Goal: Transaction & Acquisition: Purchase product/service

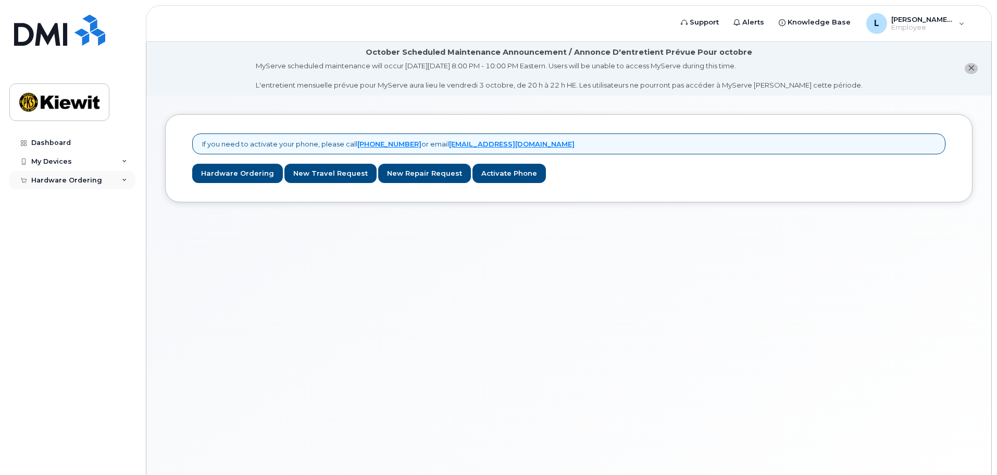
click at [101, 182] on div "Hardware Ordering" at bounding box center [72, 180] width 126 height 19
click at [94, 223] on link "New Order" at bounding box center [82, 219] width 108 height 20
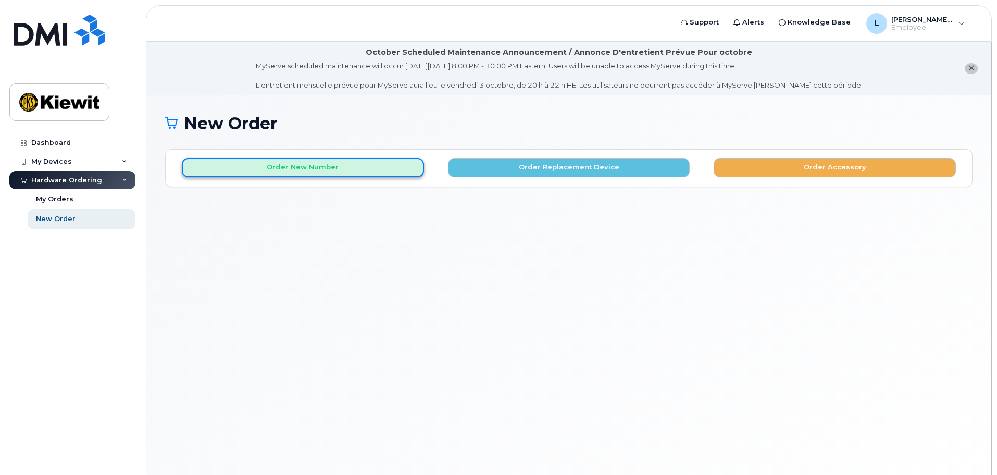
click at [306, 167] on button "Order New Number" at bounding box center [303, 167] width 242 height 19
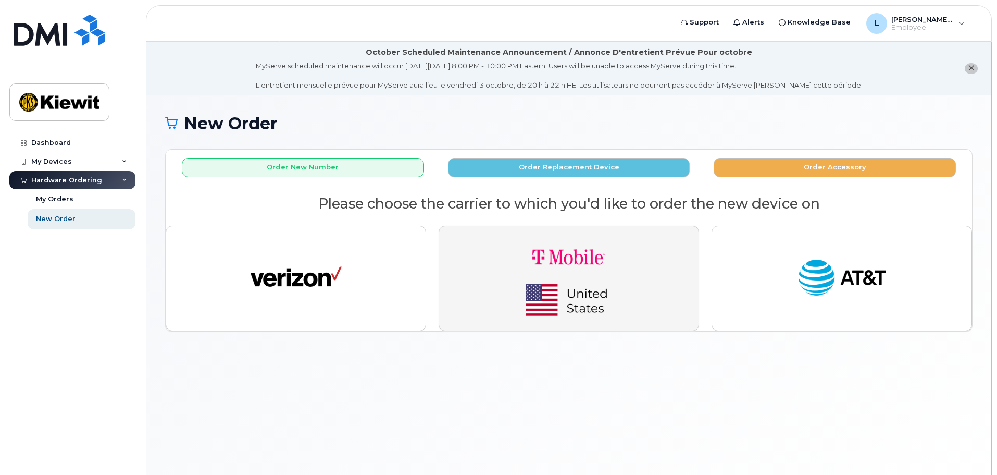
click at [527, 300] on img "button" at bounding box center [569, 278] width 146 height 88
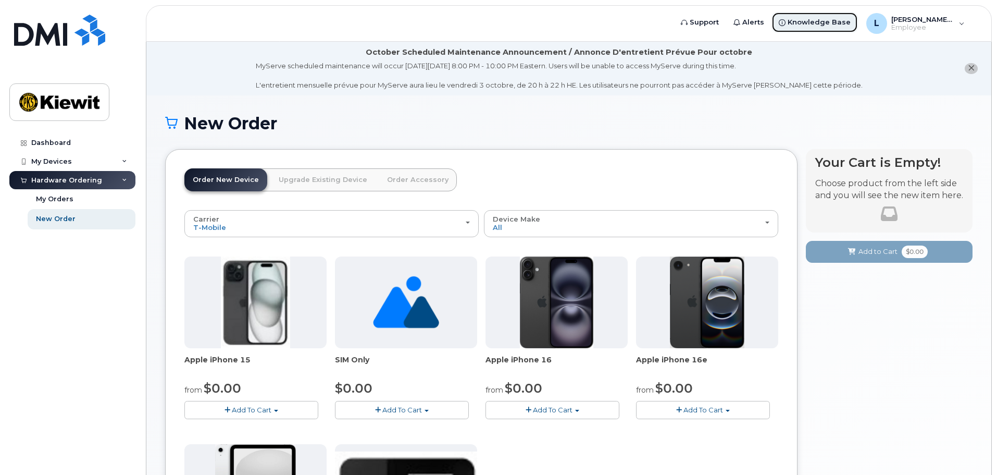
click at [821, 29] on link "Knowledge Base" at bounding box center [815, 22] width 87 height 21
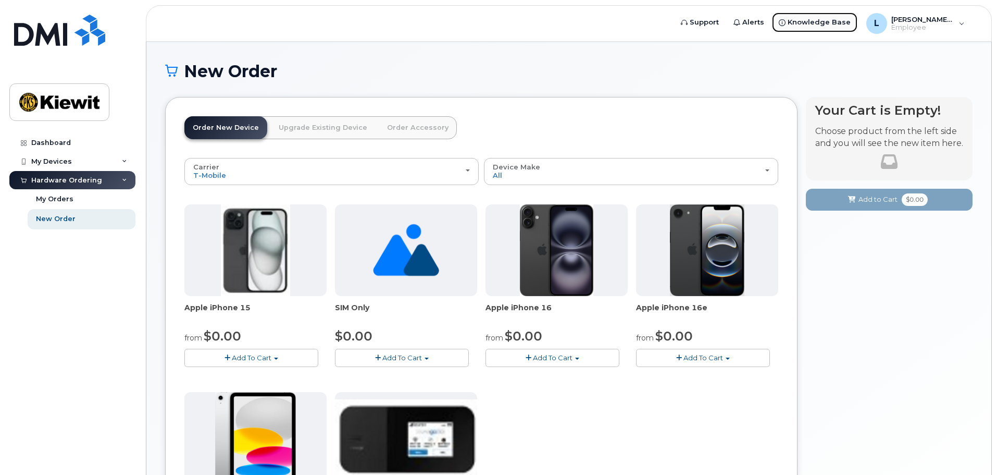
scroll to position [104, 0]
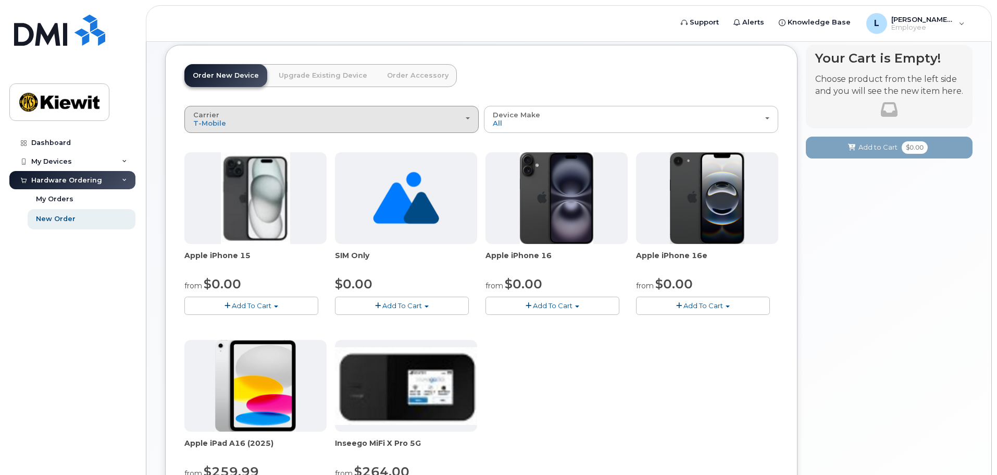
click at [426, 126] on div "Carrier Verizon Wireless T-Mobile AT&T Wireless" at bounding box center [331, 119] width 277 height 16
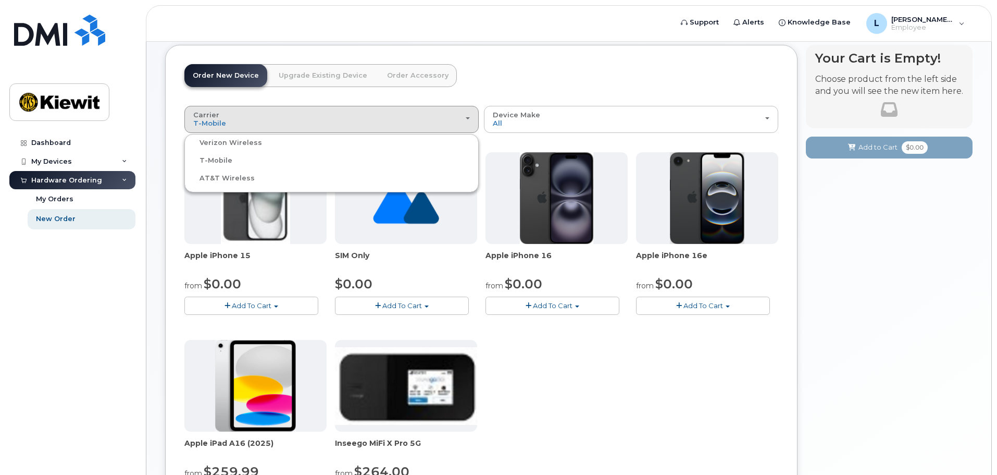
click at [250, 143] on label "Verizon Wireless" at bounding box center [224, 143] width 75 height 13
click at [0, 0] on input "Verizon Wireless" at bounding box center [0, 0] width 0 height 0
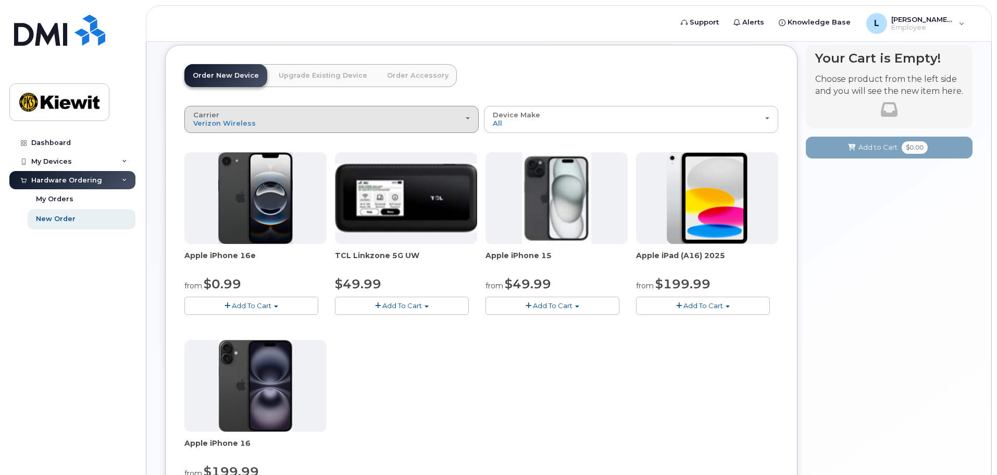
click at [380, 118] on div "Carrier Verizon Wireless T-Mobile AT&T Wireless" at bounding box center [331, 119] width 277 height 16
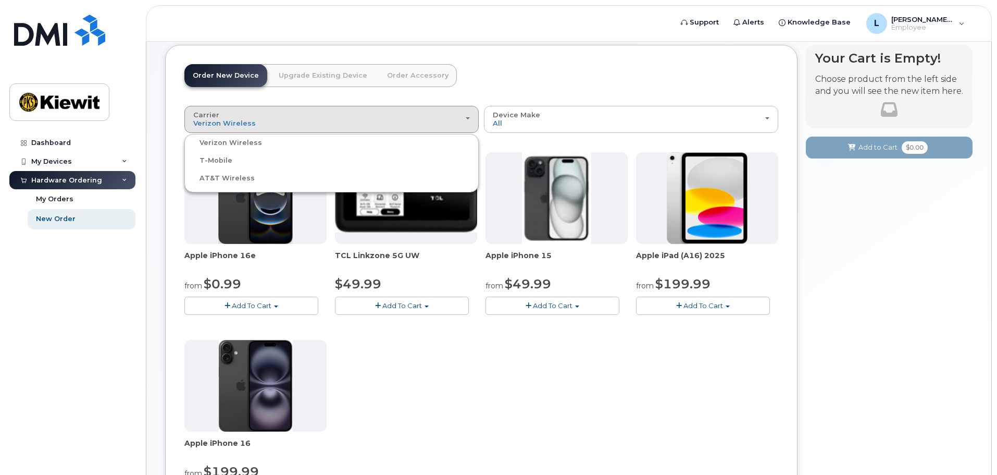
click at [217, 180] on label "AT&T Wireless" at bounding box center [221, 178] width 68 height 13
click at [0, 0] on input "AT&T Wireless" at bounding box center [0, 0] width 0 height 0
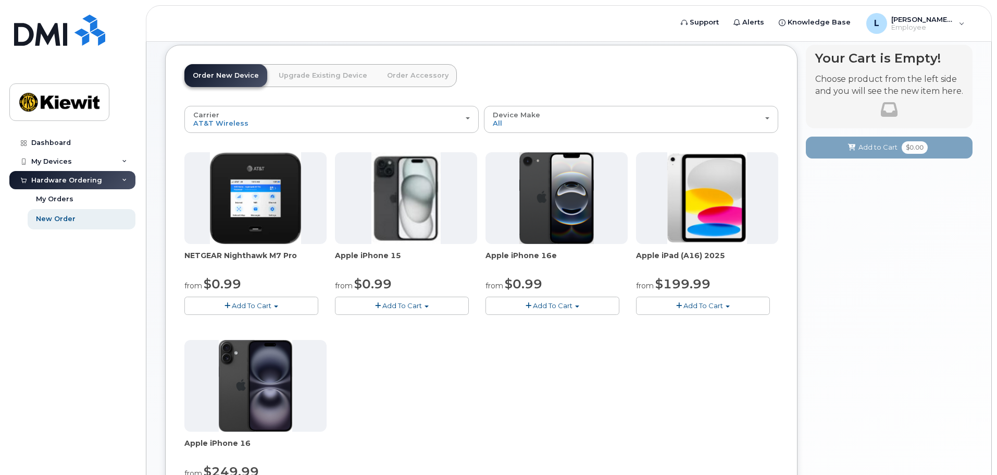
click at [432, 305] on button "Add To Cart" at bounding box center [402, 306] width 134 height 18
drag, startPoint x: 541, startPoint y: 374, endPoint x: 534, endPoint y: 367, distance: 9.6
click at [541, 374] on div "NETGEAR Nighthawk M7 Pro from $0.99 Add To Cart $0.99 - 2 Year Activation $449.…" at bounding box center [481, 335] width 594 height 367
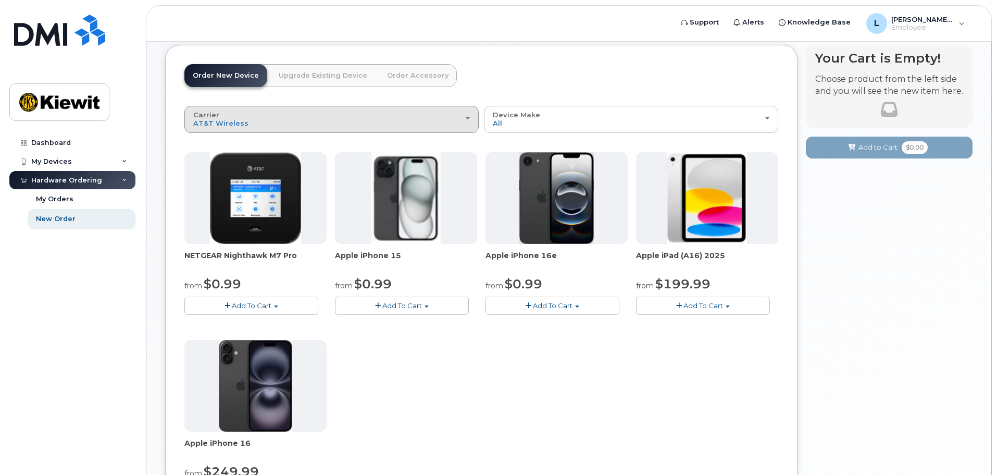
click at [339, 119] on div "Carrier Verizon Wireless T-Mobile AT&T Wireless" at bounding box center [331, 119] width 277 height 16
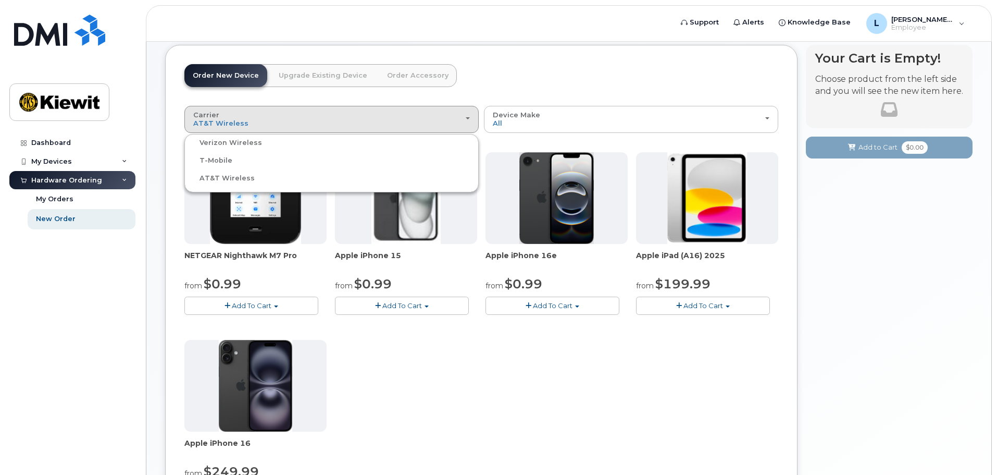
click at [254, 176] on div "AT&T Wireless" at bounding box center [331, 178] width 289 height 13
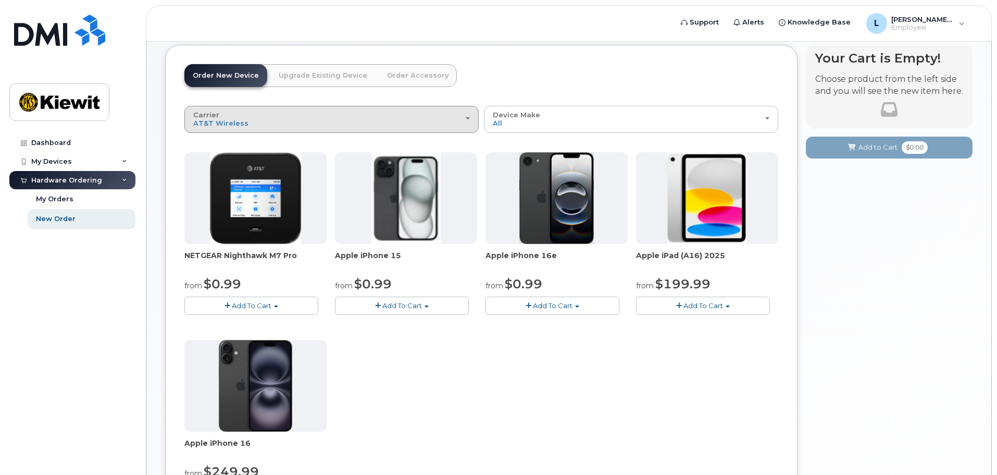
click at [369, 124] on div "Carrier Verizon Wireless T-Mobile AT&T Wireless" at bounding box center [331, 119] width 277 height 16
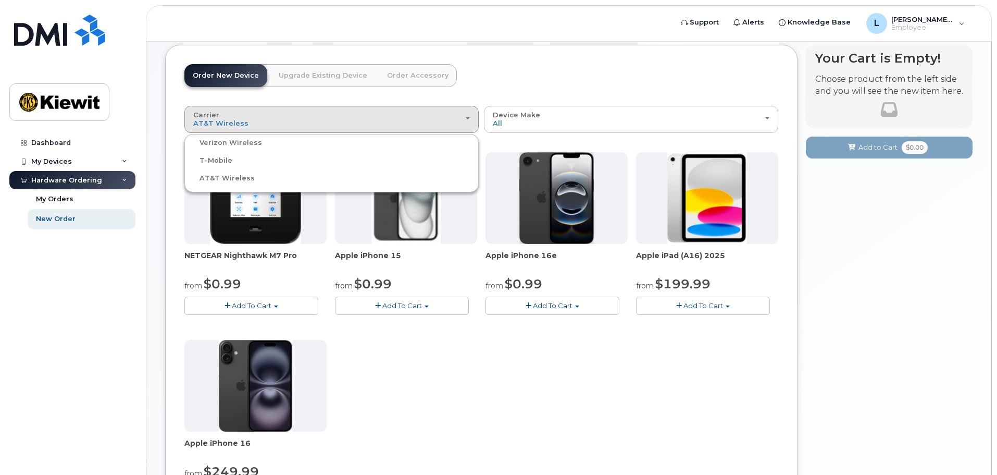
click at [237, 162] on div "T-Mobile" at bounding box center [331, 160] width 289 height 13
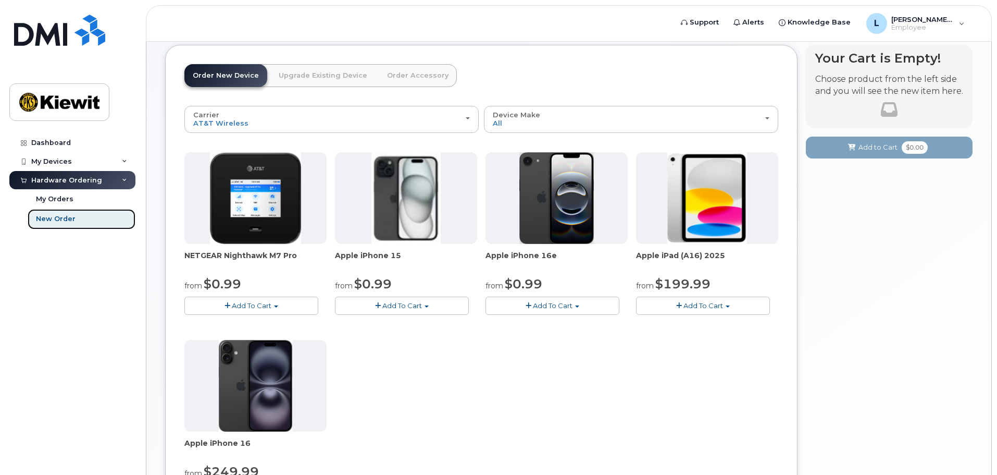
click at [68, 218] on div "New Order" at bounding box center [56, 218] width 40 height 9
click at [77, 183] on div "Hardware Ordering" at bounding box center [66, 180] width 71 height 8
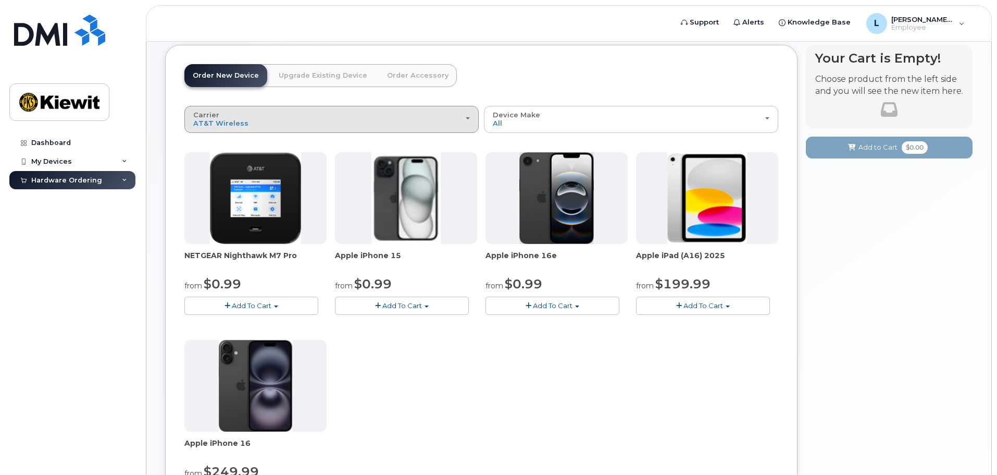
click at [313, 121] on div "Carrier Verizon Wireless T-Mobile AT&T Wireless" at bounding box center [331, 119] width 277 height 16
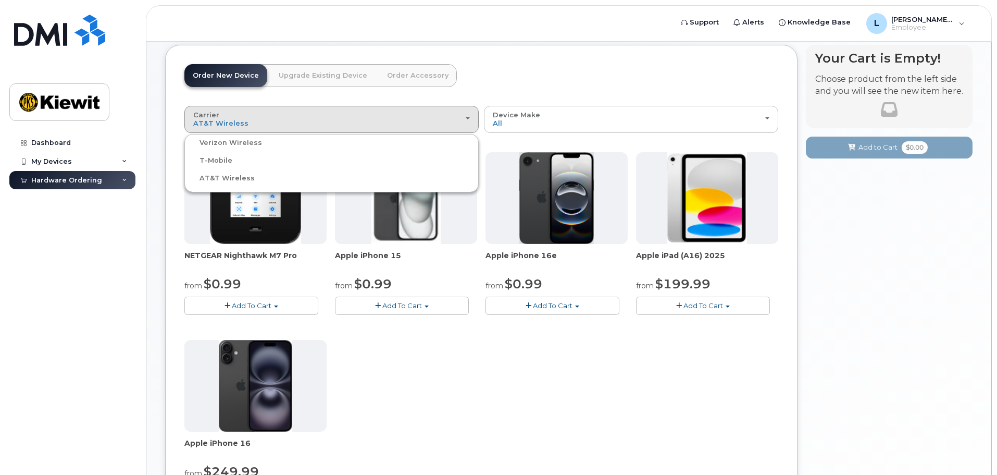
click at [216, 158] on label "T-Mobile" at bounding box center [209, 160] width 45 height 13
click at [0, 0] on input "T-Mobile" at bounding box center [0, 0] width 0 height 0
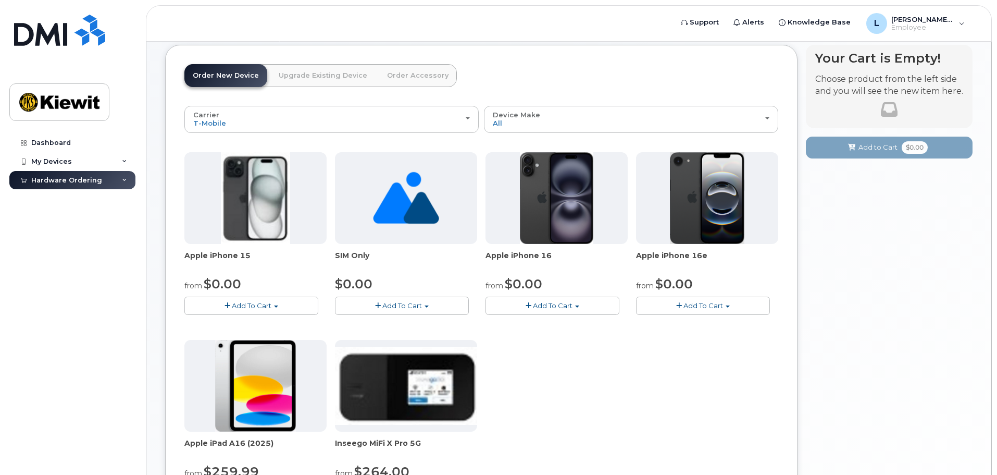
click at [295, 302] on button "Add To Cart" at bounding box center [251, 306] width 134 height 18
click at [644, 401] on div "Apple iPhone 15 from $0.00 Add To Cart $0.00 - 2 year Activation (128GB) $729.9…" at bounding box center [481, 335] width 594 height 367
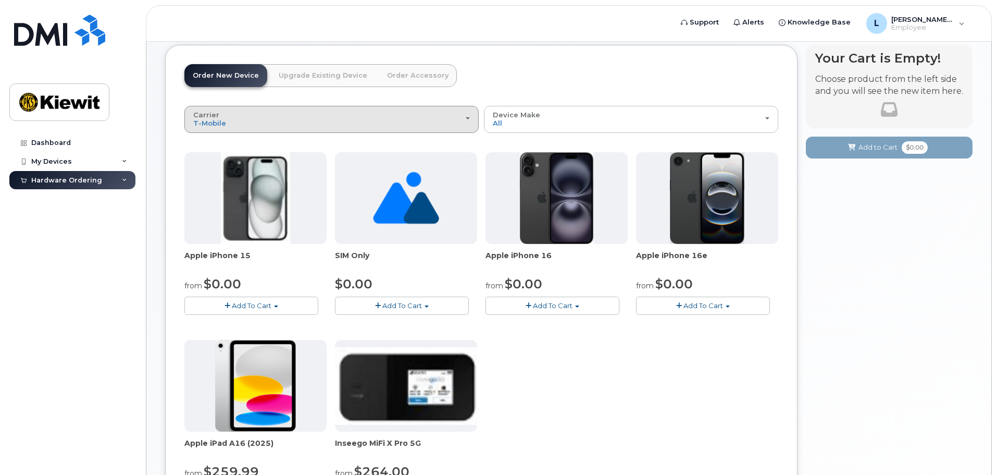
click at [464, 122] on div "Carrier Verizon Wireless T-Mobile AT&T Wireless" at bounding box center [331, 119] width 277 height 16
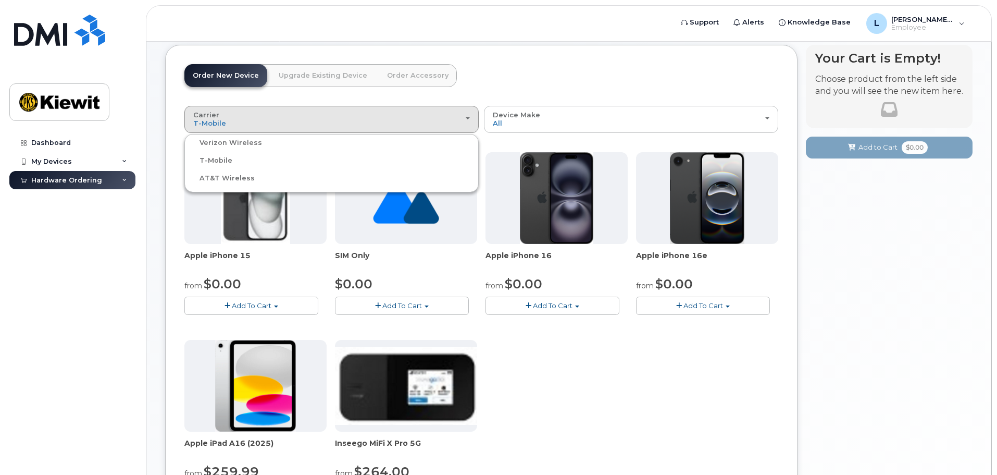
click at [220, 178] on label "AT&T Wireless" at bounding box center [221, 178] width 68 height 13
click at [0, 0] on input "AT&T Wireless" at bounding box center [0, 0] width 0 height 0
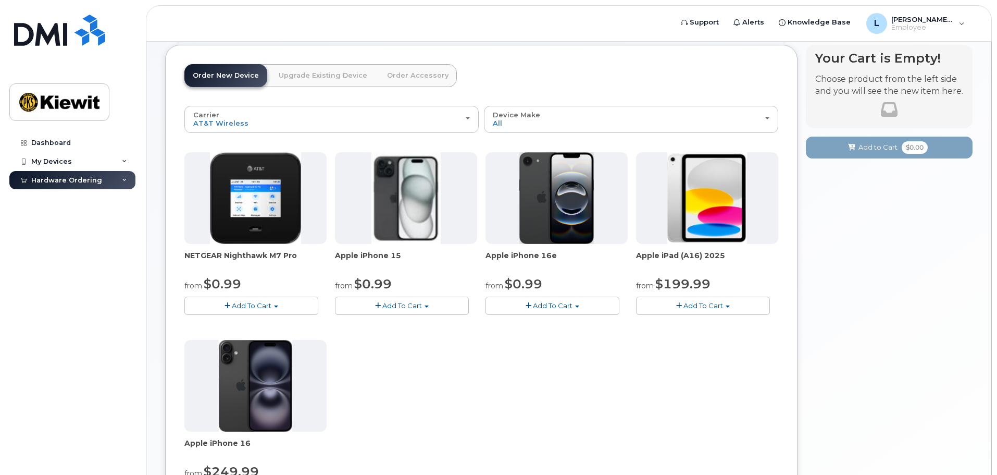
click at [423, 309] on button "Add To Cart" at bounding box center [402, 306] width 134 height 18
click at [547, 376] on div "NETGEAR Nighthawk M7 Pro from $0.99 Add To Cart $0.99 - 2 Year Activation $449.…" at bounding box center [481, 335] width 594 height 367
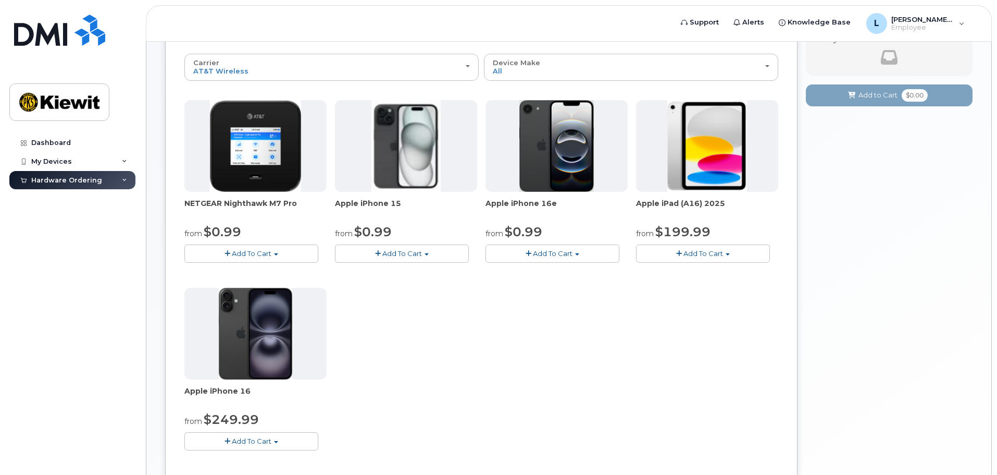
click at [280, 442] on button "Add To Cart" at bounding box center [251, 441] width 134 height 18
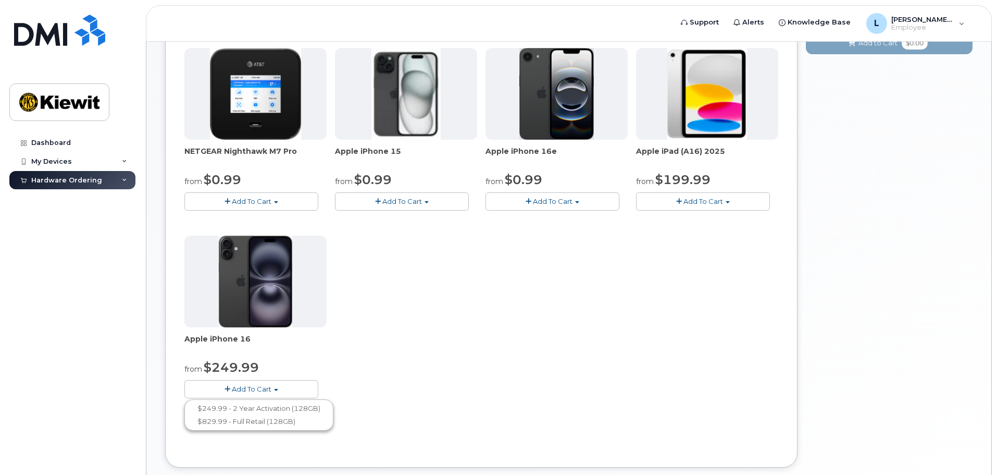
click at [390, 353] on div "NETGEAR Nighthawk M7 Pro from $0.99 Add To Cart $0.99 - 2 Year Activation $449.…" at bounding box center [481, 231] width 594 height 367
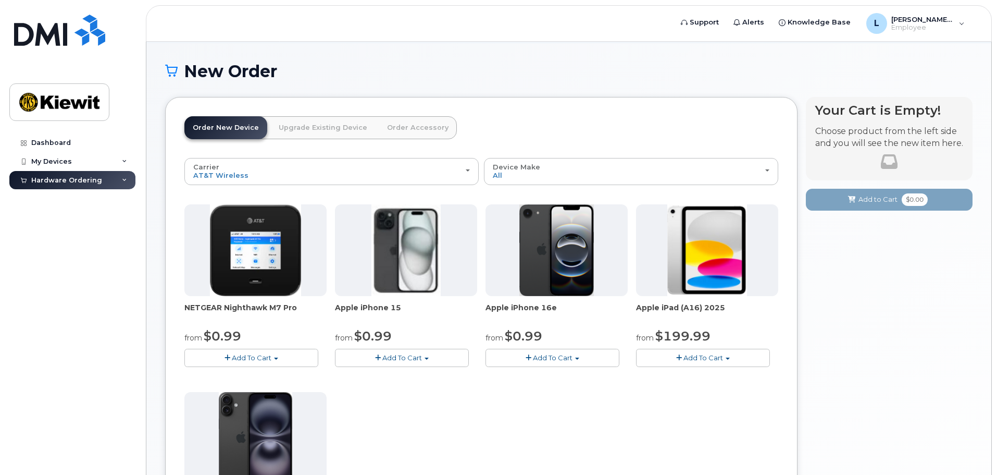
click at [723, 361] on button "Add To Cart" at bounding box center [703, 358] width 134 height 18
click at [414, 355] on span "Add To Cart" at bounding box center [402, 357] width 40 height 8
click at [539, 356] on span "Add To Cart" at bounding box center [553, 357] width 40 height 8
click at [423, 359] on button "Add To Cart" at bounding box center [402, 358] width 134 height 18
click at [498, 416] on div "NETGEAR Nighthawk M7 Pro from $0.99 Add To Cart $0.99 - 2 Year Activation $449.…" at bounding box center [481, 387] width 594 height 367
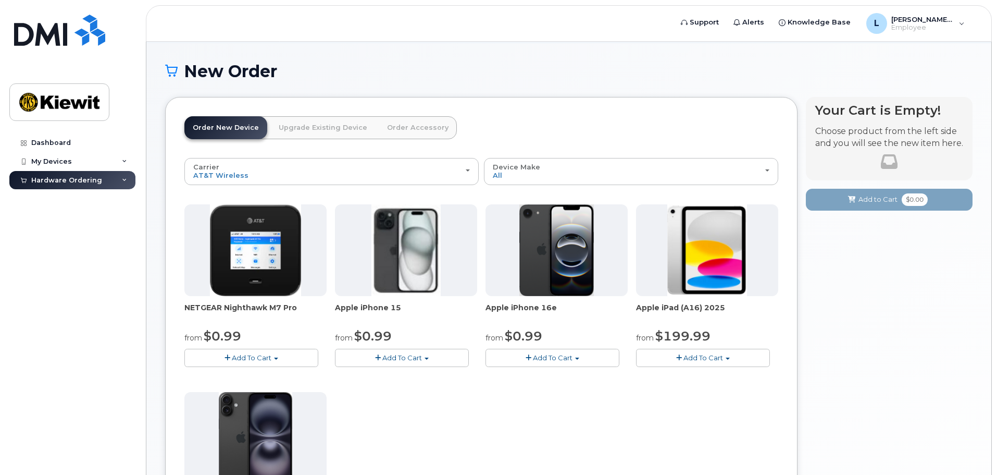
scroll to position [156, 0]
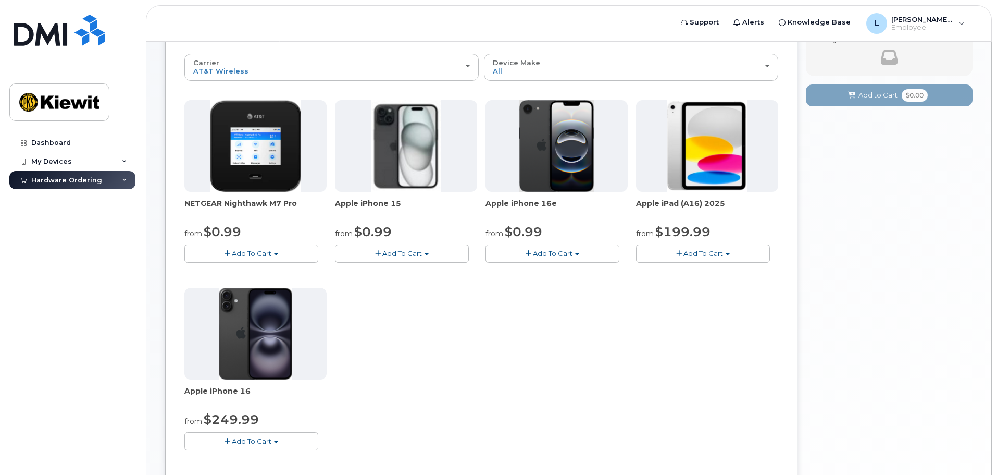
click at [277, 445] on button "Add To Cart" at bounding box center [251, 441] width 134 height 18
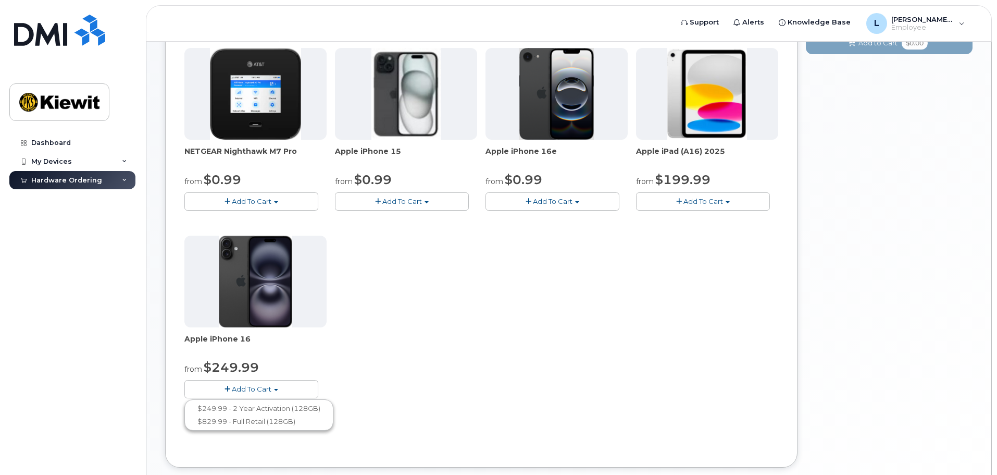
click at [455, 314] on div "NETGEAR Nighthawk M7 Pro from $0.99 Add To Cart $0.99 - 2 Year Activation $449.…" at bounding box center [481, 231] width 594 height 367
click at [571, 209] on button "Add To Cart" at bounding box center [553, 201] width 134 height 18
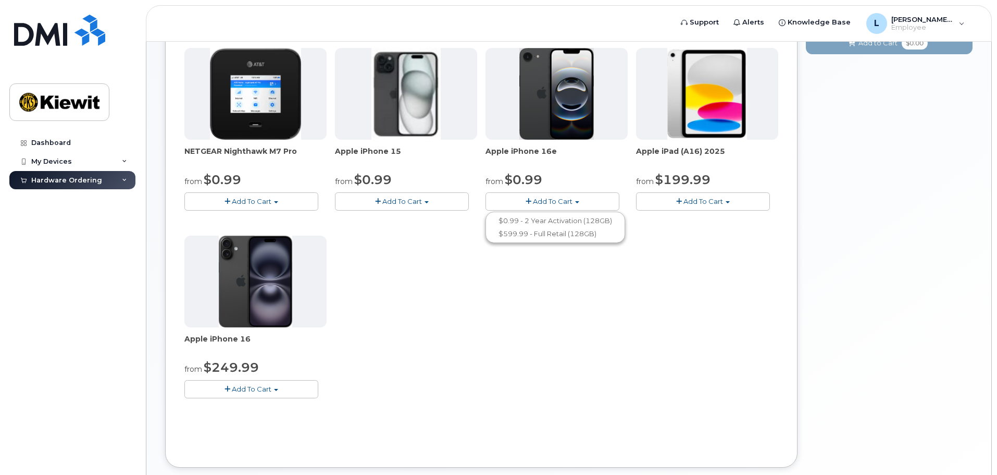
click at [498, 311] on div "NETGEAR Nighthawk M7 Pro from $0.99 Add To Cart $0.99 - 2 Year Activation $449.…" at bounding box center [481, 231] width 594 height 367
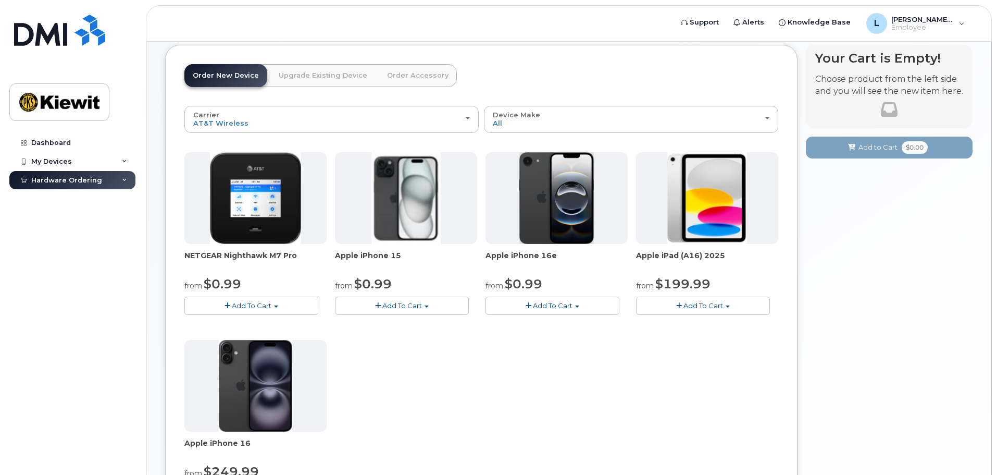
click at [576, 300] on button "Add To Cart" at bounding box center [553, 306] width 134 height 18
click at [433, 373] on div "NETGEAR Nighthawk M7 Pro from $0.99 Add To Cart $0.99 - 2 Year Activation $449.…" at bounding box center [481, 335] width 594 height 367
click at [694, 302] on span "Add To Cart" at bounding box center [704, 305] width 40 height 8
click at [551, 303] on span "Add To Cart" at bounding box center [553, 305] width 40 height 8
click at [567, 342] on link "$599.99 - Full Retail (128GB)" at bounding box center [555, 337] width 134 height 13
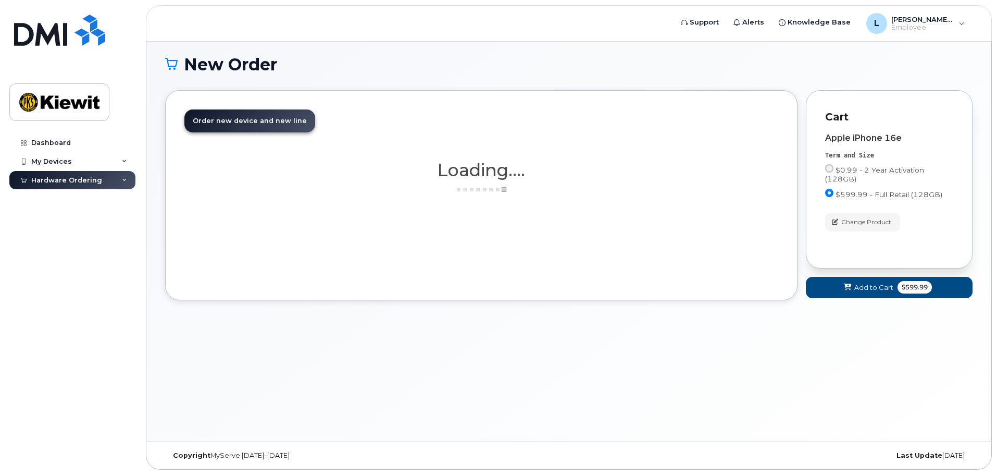
scroll to position [59, 0]
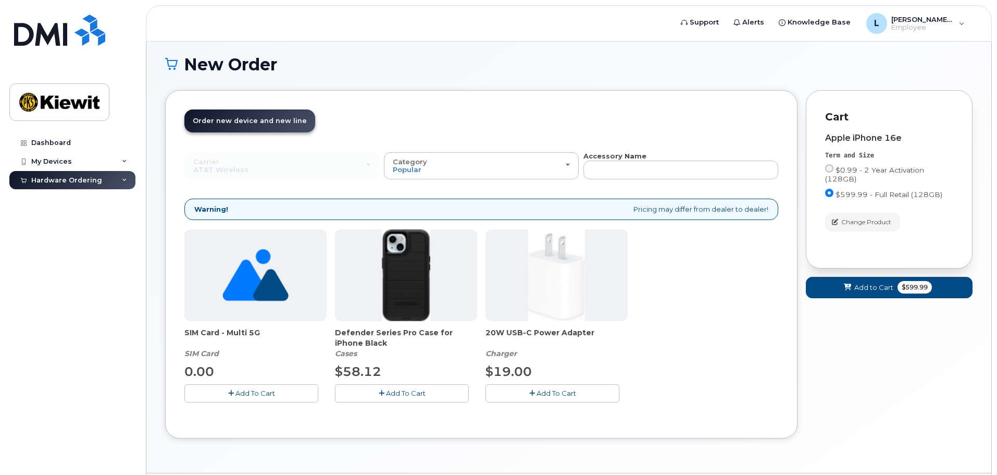
click at [386, 398] on button "Add To Cart" at bounding box center [402, 393] width 134 height 18
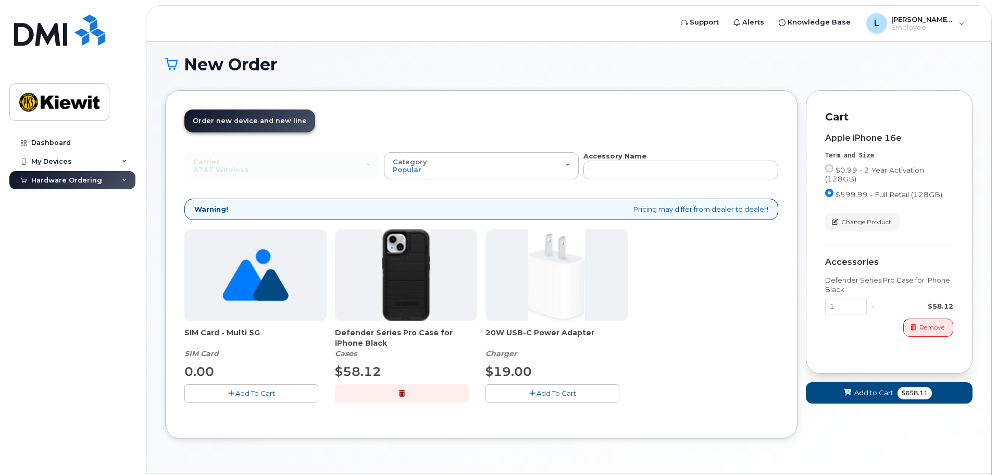
click at [230, 398] on button "Add To Cart" at bounding box center [251, 393] width 134 height 18
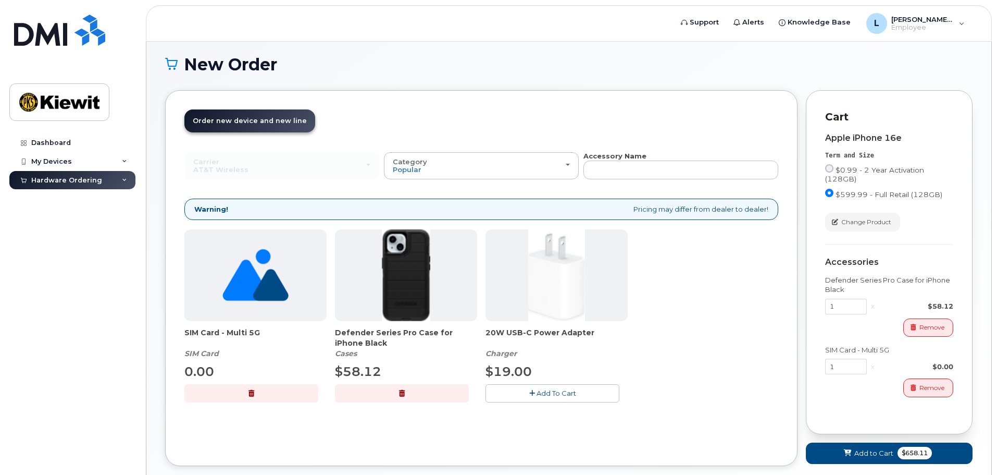
click at [545, 396] on span "Add To Cart" at bounding box center [557, 393] width 40 height 8
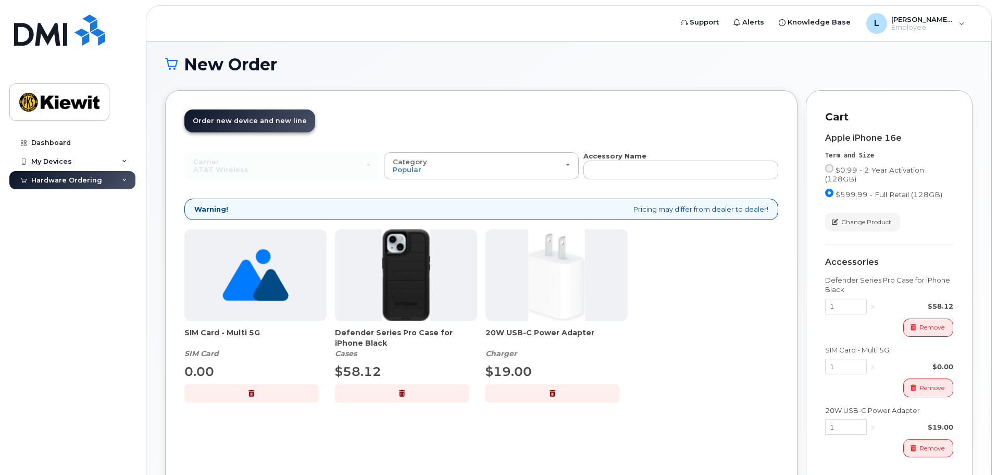
scroll to position [178, 0]
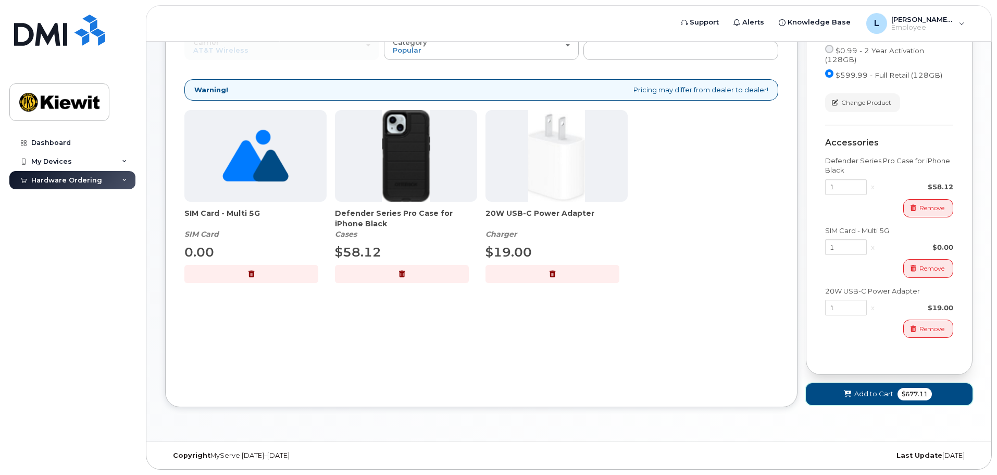
click at [874, 393] on span "Add to Cart" at bounding box center [874, 394] width 39 height 10
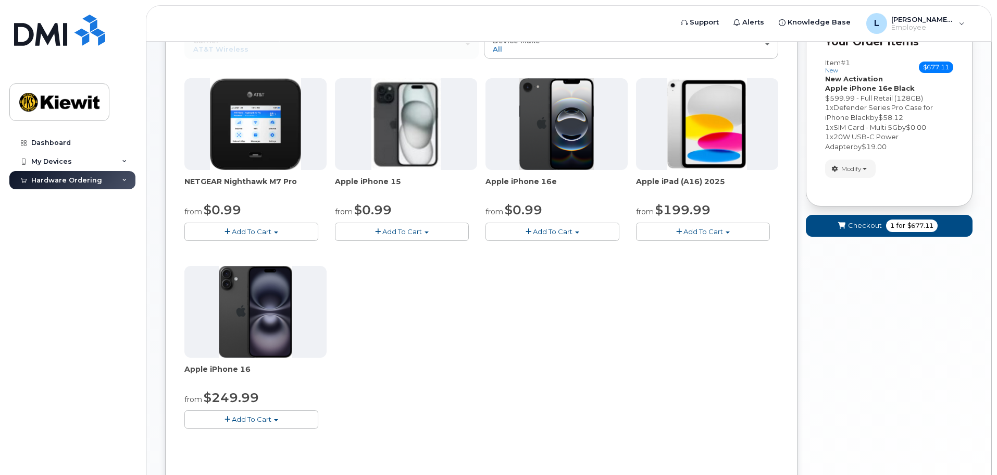
click at [715, 234] on span "Add To Cart" at bounding box center [704, 231] width 40 height 8
click at [751, 254] on link "$499.99 - Full Retail (128GB)" at bounding box center [711, 250] width 144 height 13
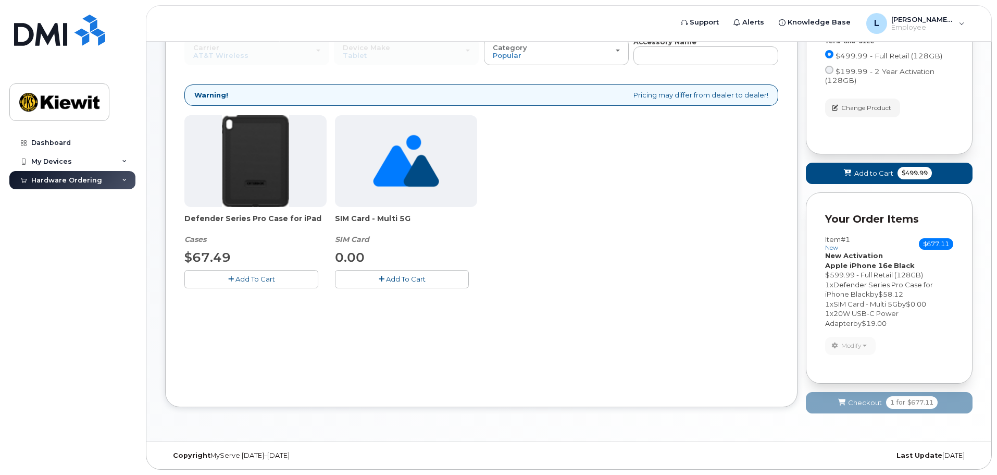
click at [272, 281] on span "Add To Cart" at bounding box center [256, 279] width 40 height 8
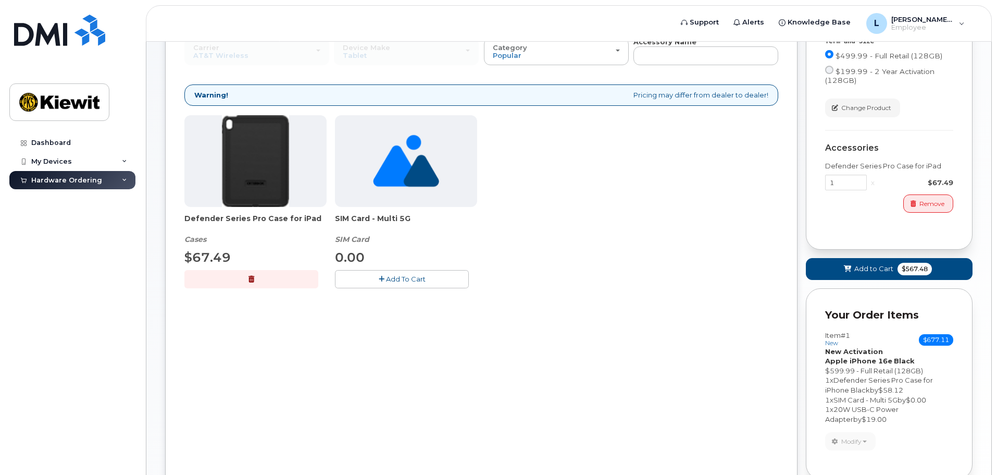
click at [430, 277] on button "Add To Cart" at bounding box center [402, 279] width 134 height 18
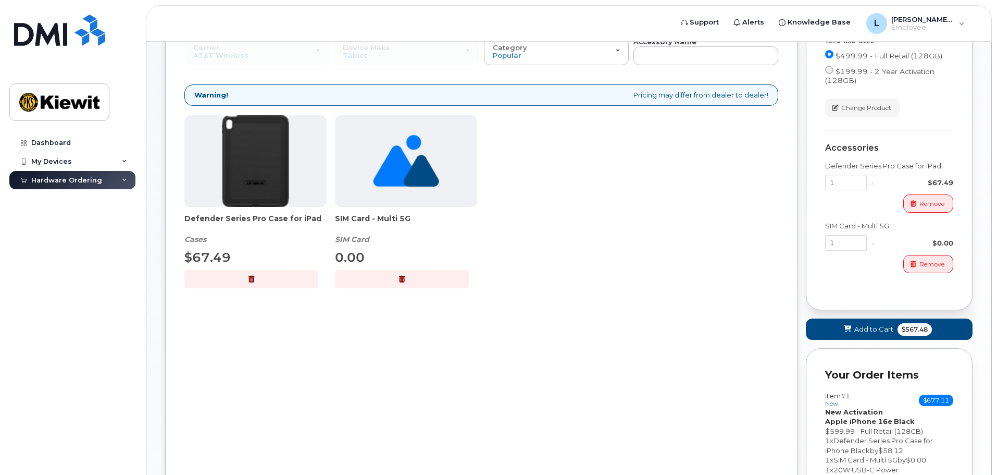
scroll to position [329, 0]
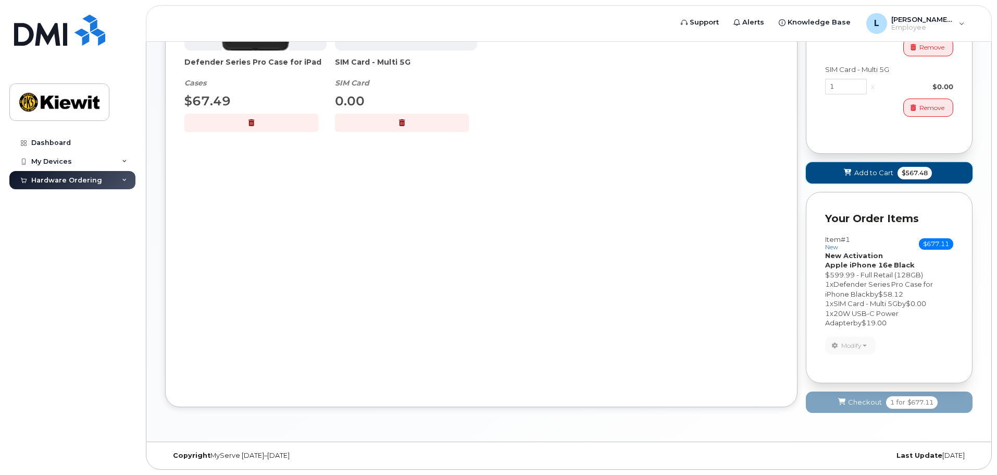
click at [885, 177] on span "Add to Cart" at bounding box center [874, 173] width 39 height 10
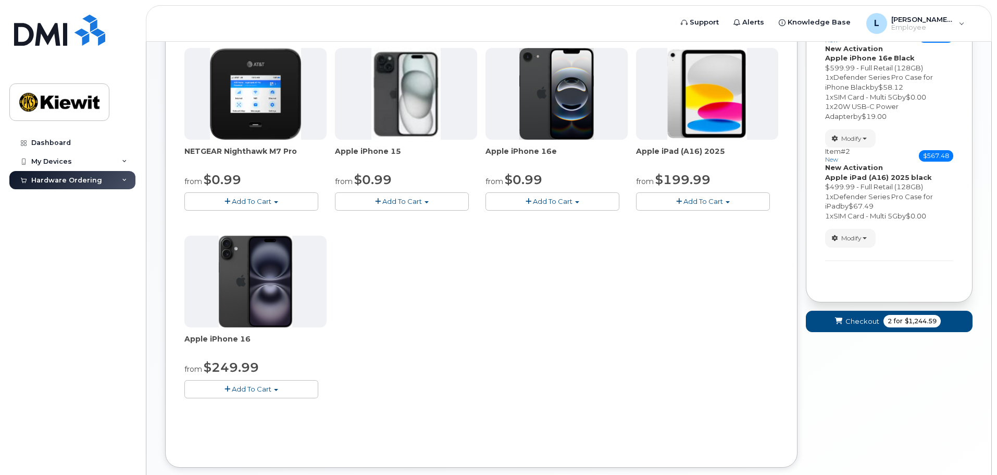
scroll to position [0, 0]
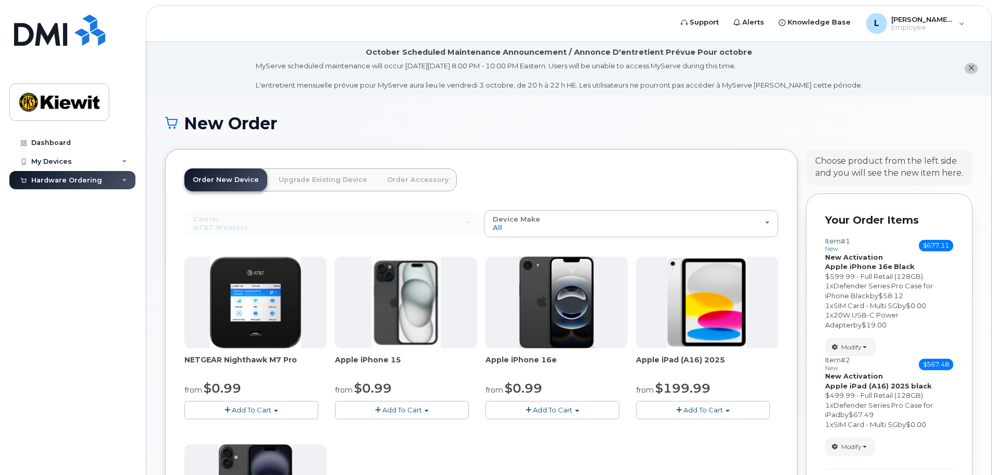
click at [275, 408] on button "Add To Cart" at bounding box center [251, 410] width 134 height 18
click at [417, 443] on div "NETGEAR Nighthawk M7 Pro from $0.99 Add To Cart $0.99 - 2 Year Activation $449.…" at bounding box center [481, 439] width 594 height 367
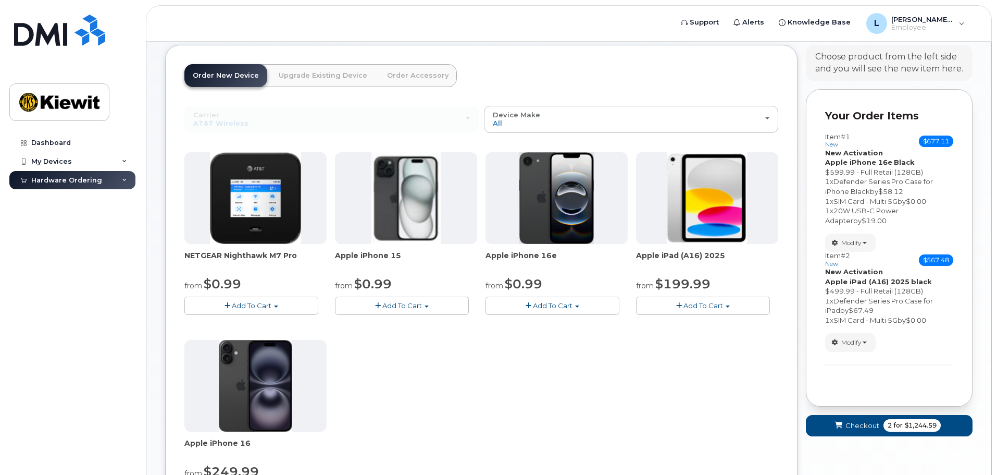
scroll to position [156, 0]
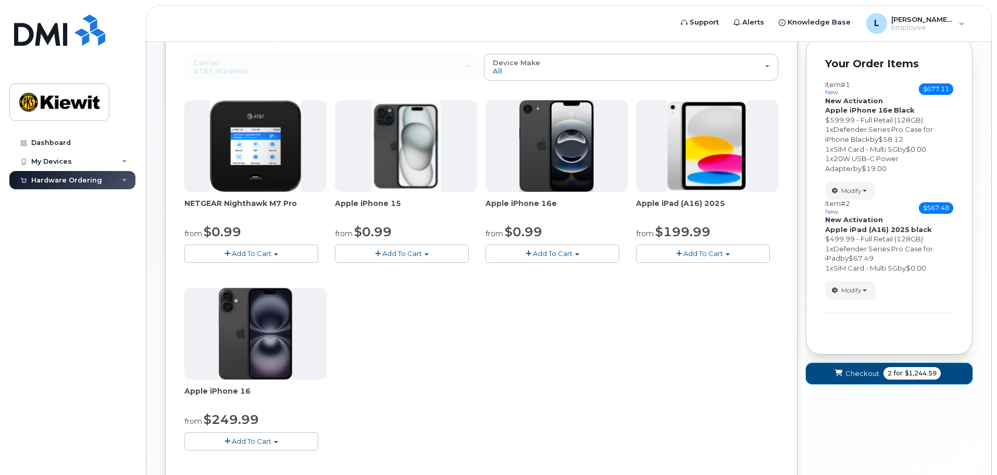
click at [943, 377] on button "Checkout 2 for $1,244.59" at bounding box center [889, 373] width 167 height 21
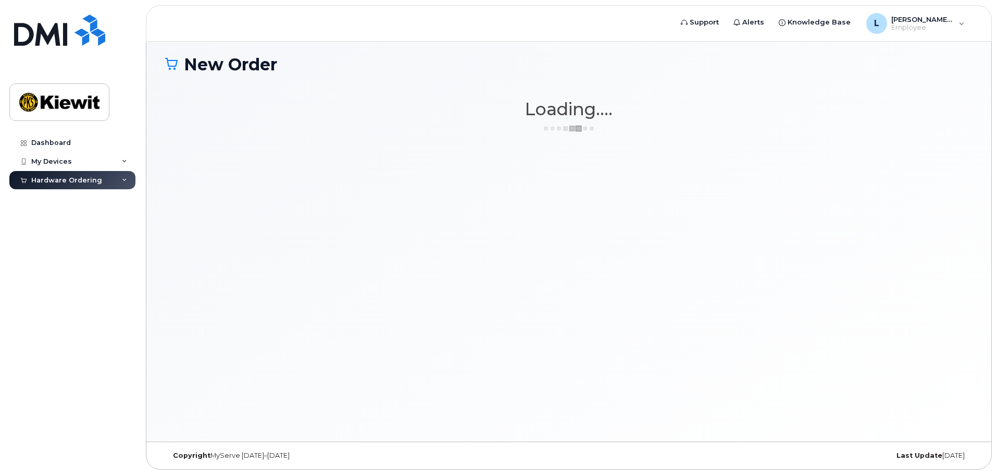
scroll to position [59, 0]
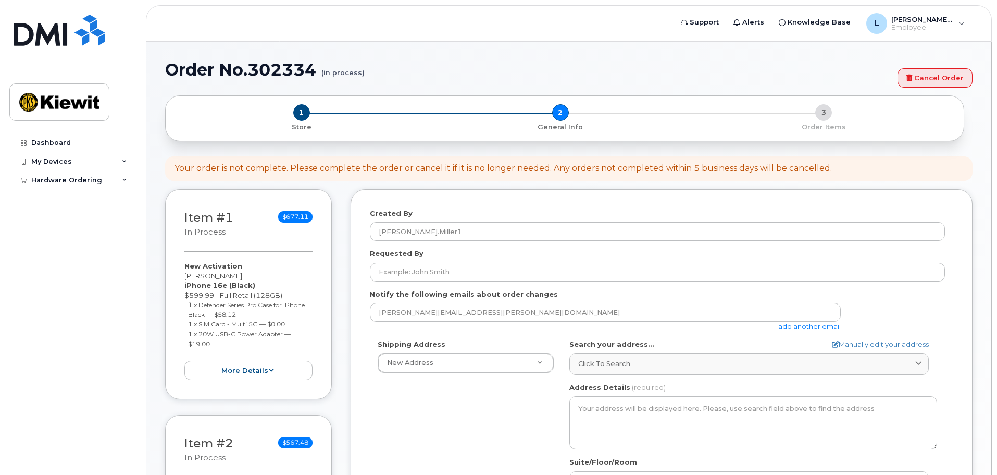
select select
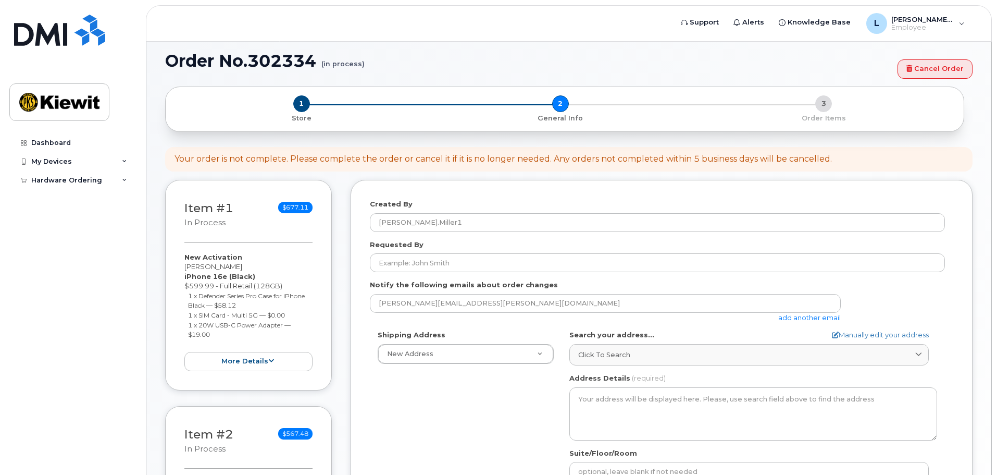
scroll to position [167, 0]
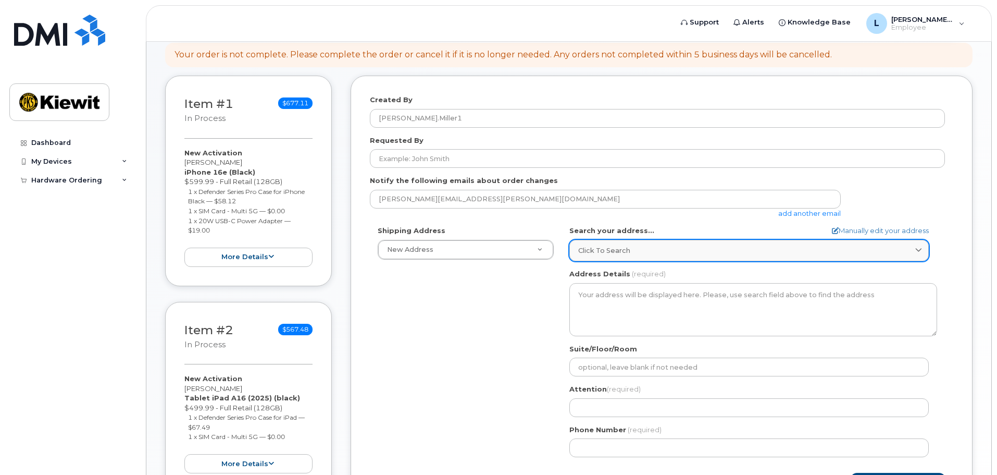
click at [883, 248] on div "Click to search" at bounding box center [749, 250] width 342 height 10
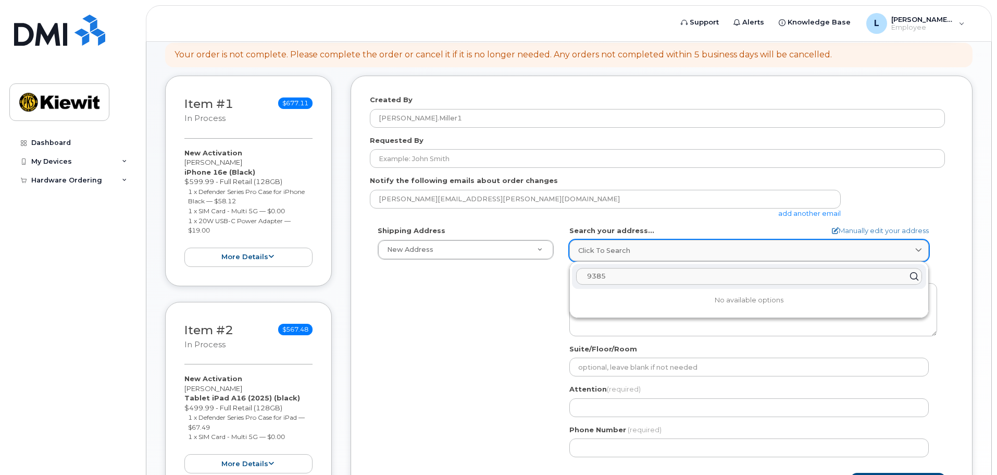
type input "9385"
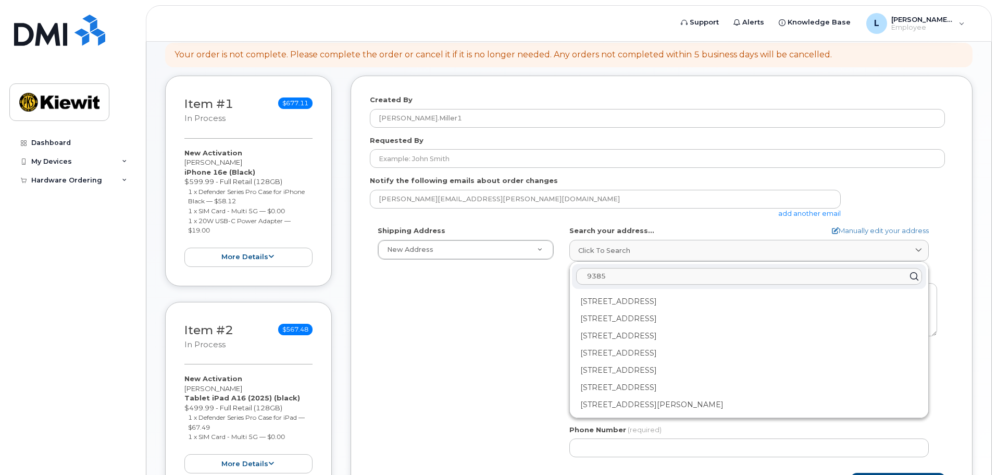
drag, startPoint x: 611, startPoint y: 281, endPoint x: 574, endPoint y: 281, distance: 36.5
click at [574, 281] on div "9385" at bounding box center [749, 276] width 354 height 25
click at [447, 340] on div "Shipping Address New Address New Address 9385 Scarborough St Apt 19204 AB Searc…" at bounding box center [657, 345] width 575 height 239
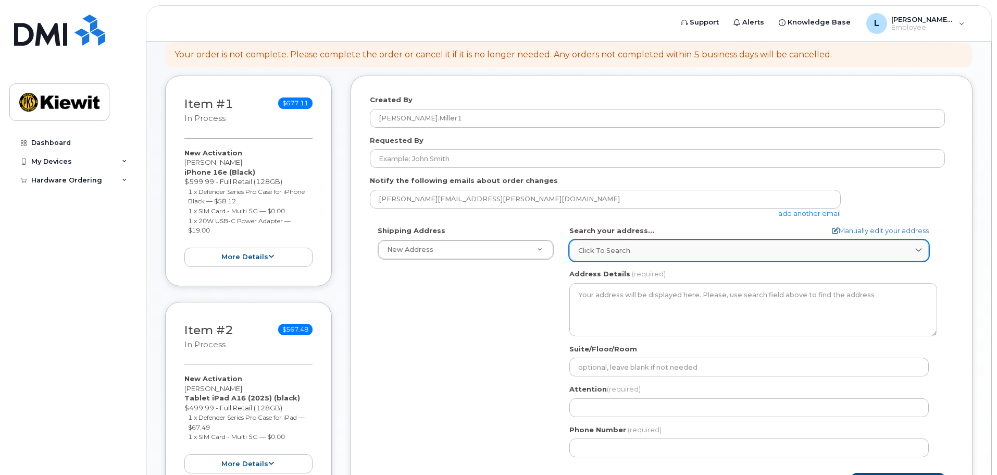
click at [698, 252] on div "Click to search" at bounding box center [749, 250] width 342 height 10
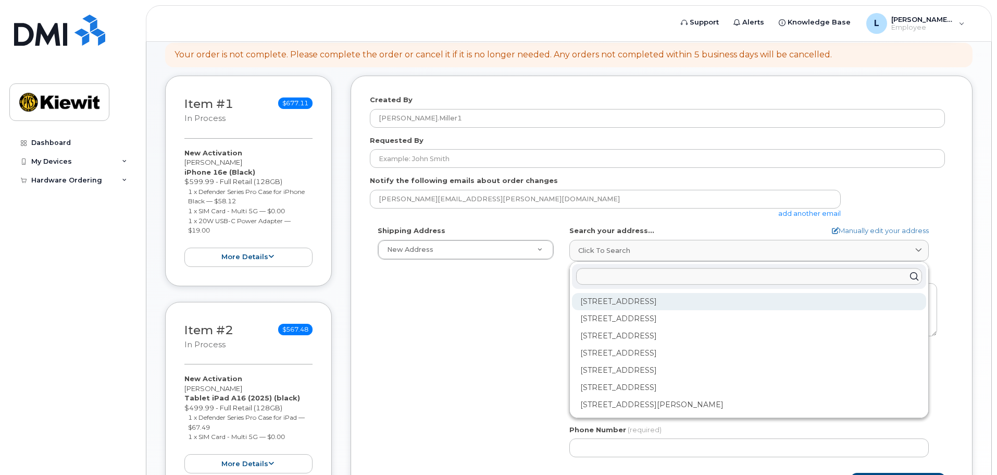
click at [731, 299] on div "[STREET_ADDRESS]" at bounding box center [749, 301] width 354 height 17
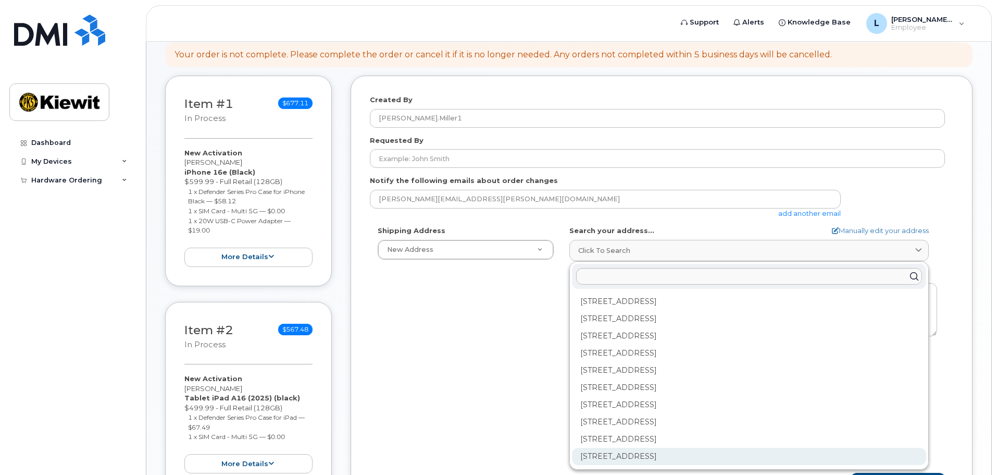
click at [751, 458] on div "[STREET_ADDRESS]" at bounding box center [749, 456] width 354 height 17
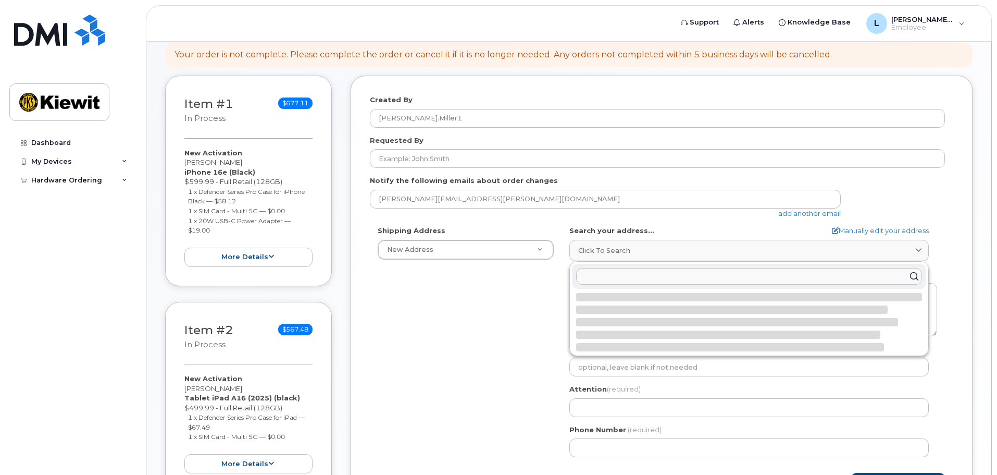
select select
type textarea "[STREET_ADDRESS]"
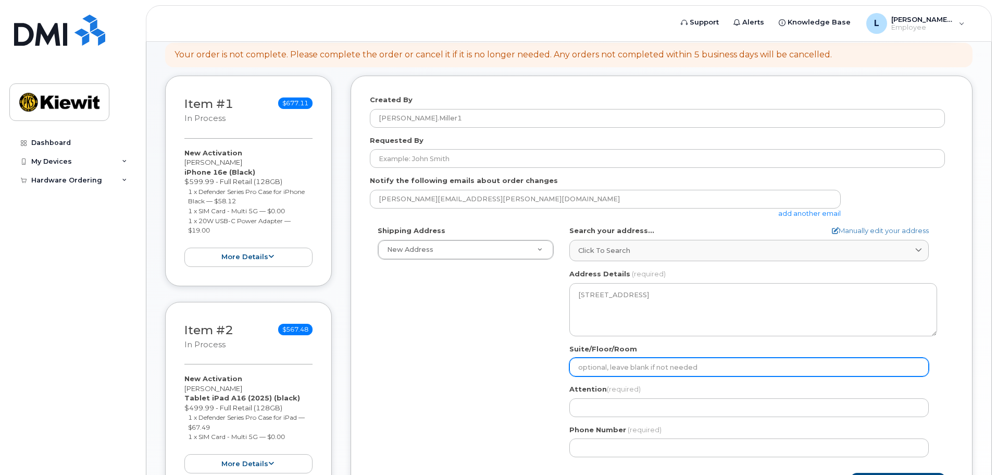
click at [695, 373] on input "Suite/Floor/Room" at bounding box center [750, 366] width 360 height 19
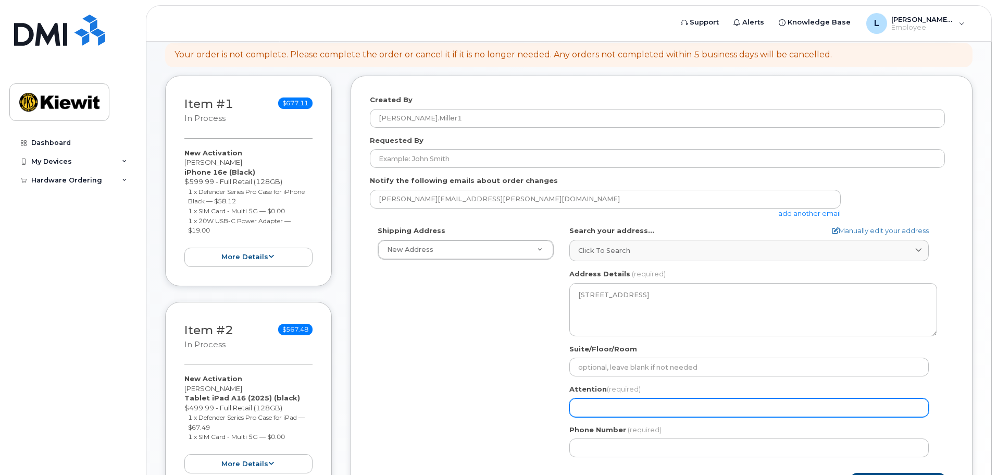
click at [613, 405] on input "Attention (required)" at bounding box center [750, 407] width 360 height 19
select select
type input "L"
select select
type input "Lo"
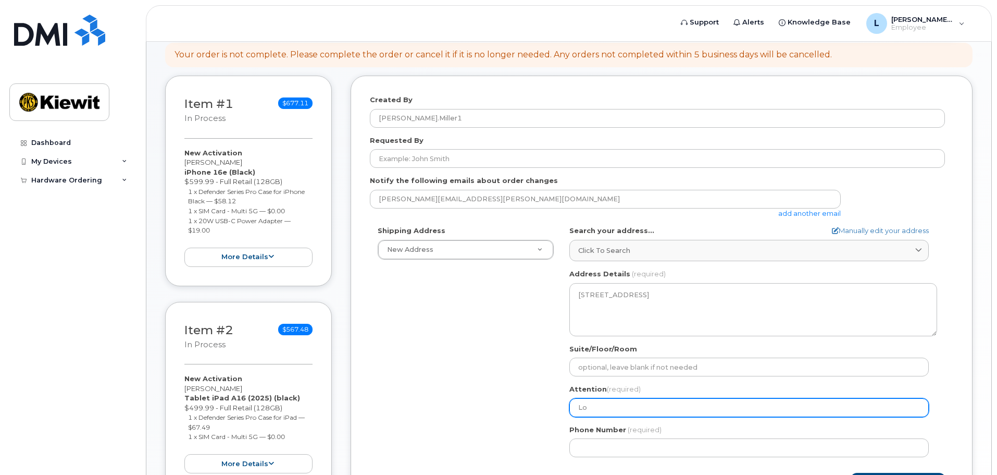
select select
type input "Log"
select select
type input "Loga"
select select
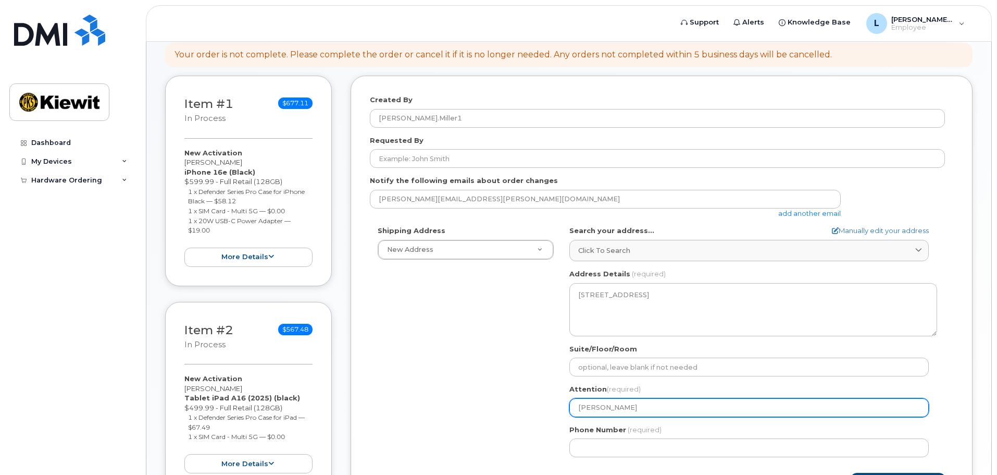
type input "Logan"
select select
type input "Logan M"
select select
type input "Logan Mi"
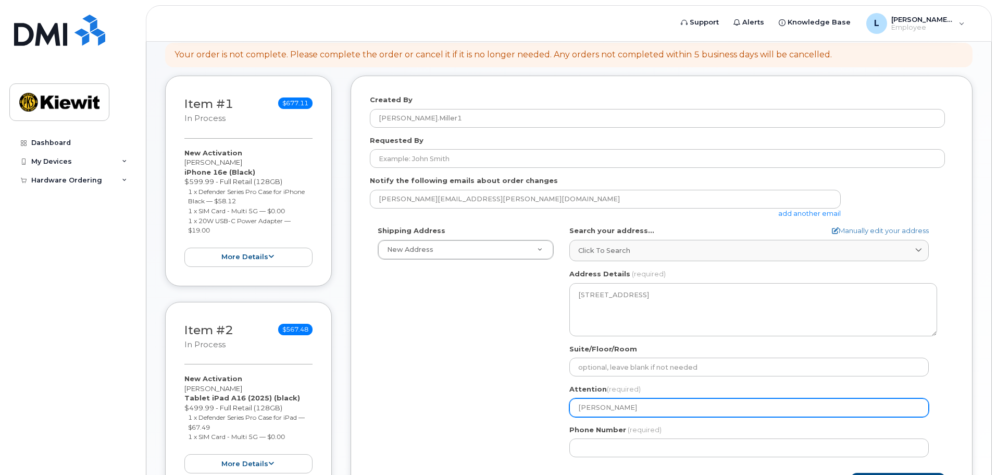
select select
type input "Logan Mil"
select select
type input "Logan Mill"
select select
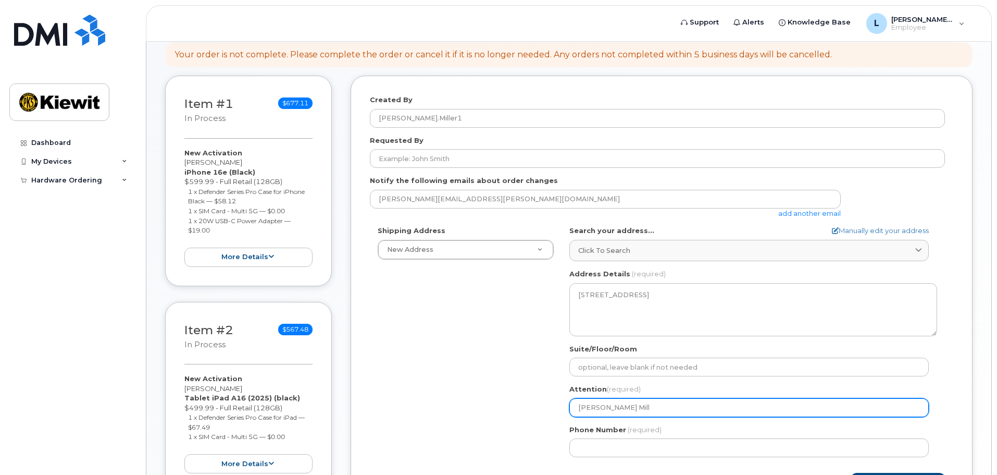
type input "Logan Mille"
select select
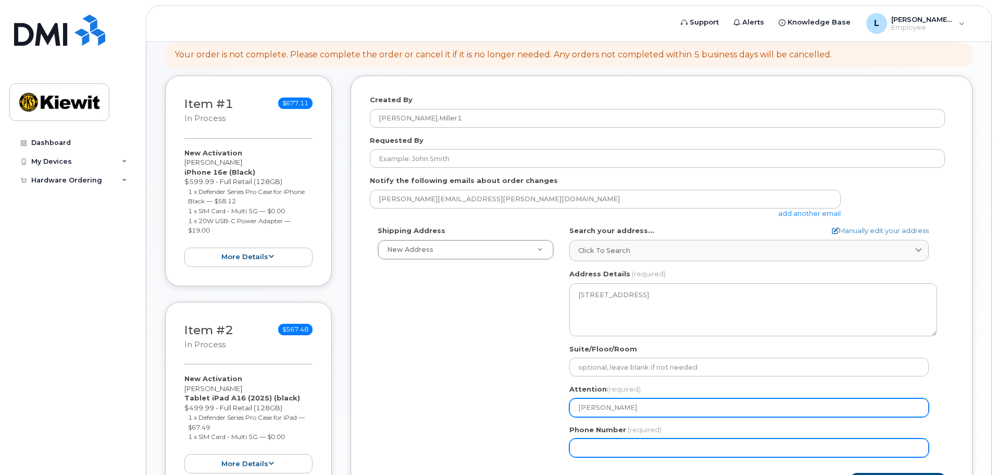
type input "[PERSON_NAME]"
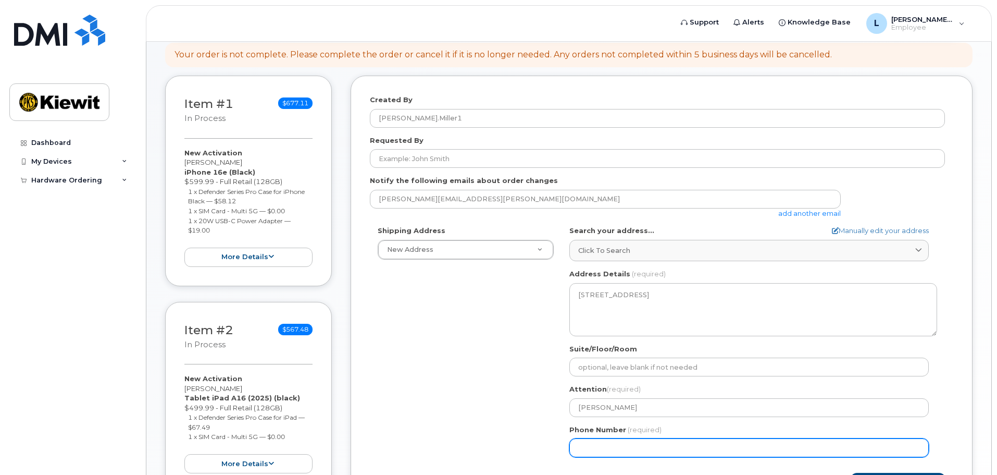
click at [651, 447] on input "Phone Number" at bounding box center [750, 447] width 360 height 19
type input "3195385804"
select select
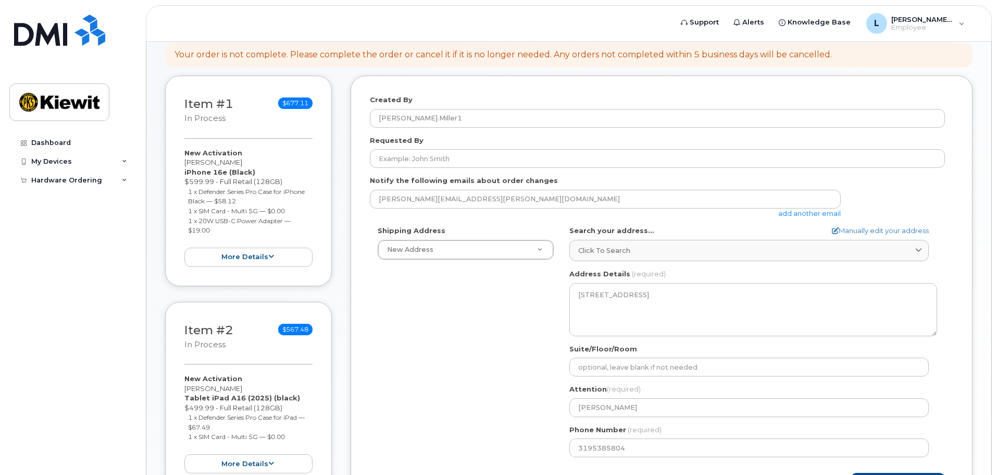
click at [527, 403] on div "Shipping Address New Address New Address 9385 Scarborough St Apt 19204 KS Lenex…" at bounding box center [657, 345] width 575 height 239
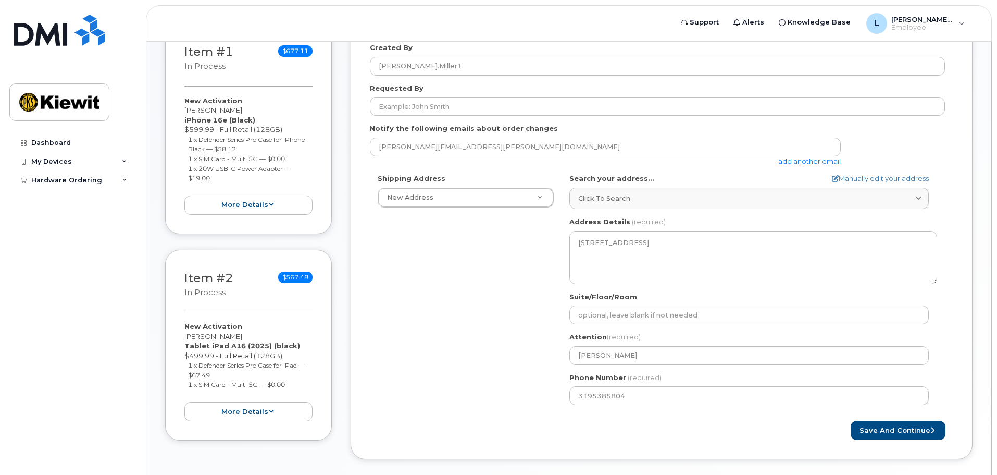
scroll to position [271, 0]
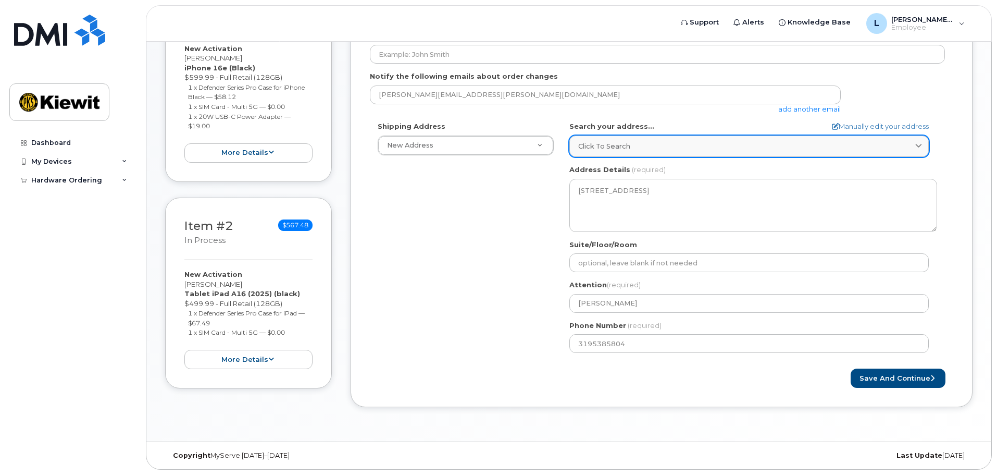
click at [923, 145] on span at bounding box center [919, 146] width 10 height 10
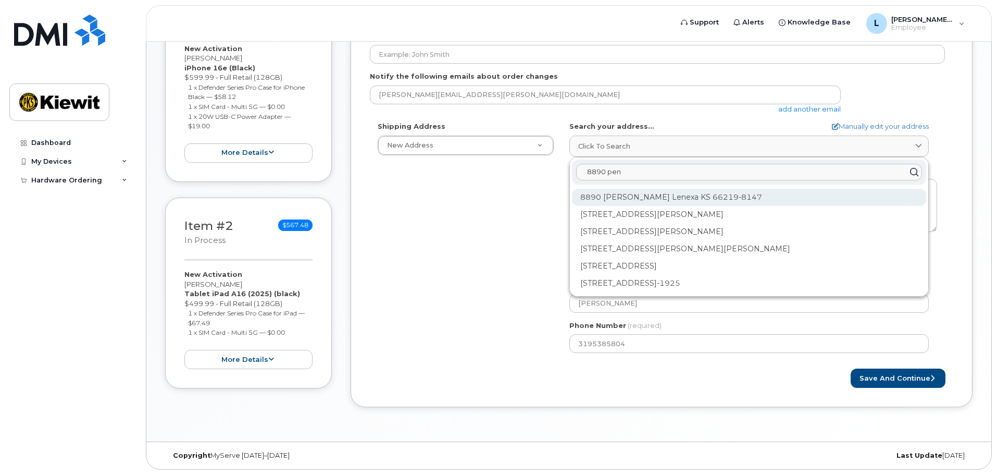
type input "8890 pen"
click at [754, 198] on div "8890 Penrose Ln Lenexa KS 66219-8147" at bounding box center [749, 197] width 354 height 17
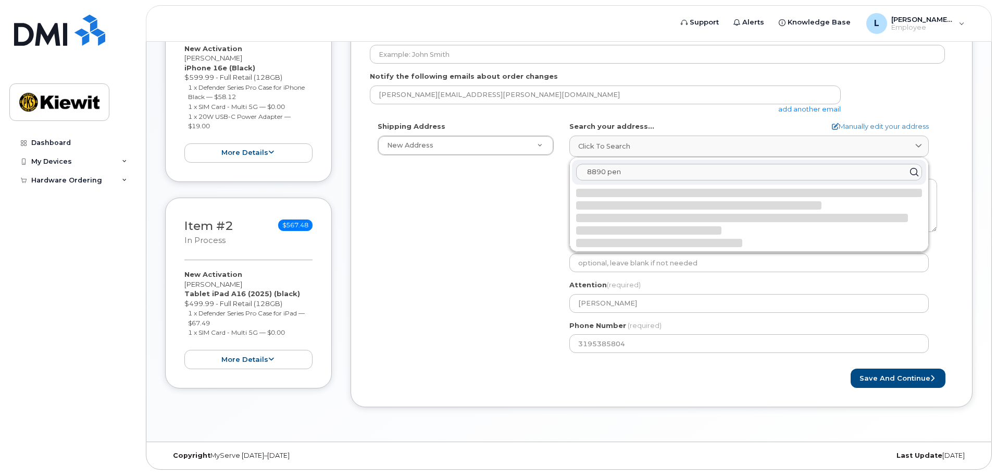
select select
type textarea "8890 Penrose Ln LENEXA KS 66219-8147 UNITED STATES"
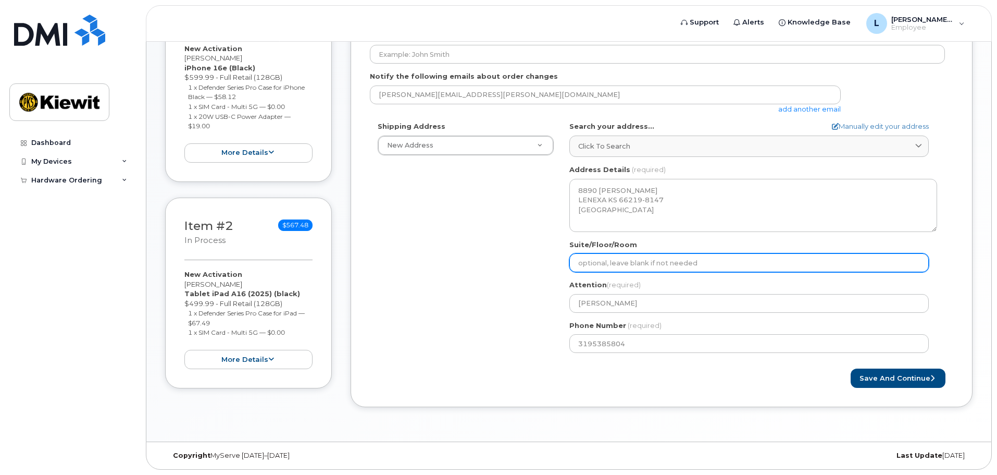
click at [675, 261] on input "Suite/Floor/Room" at bounding box center [750, 262] width 360 height 19
select select
type input "3"
select select
type input "33"
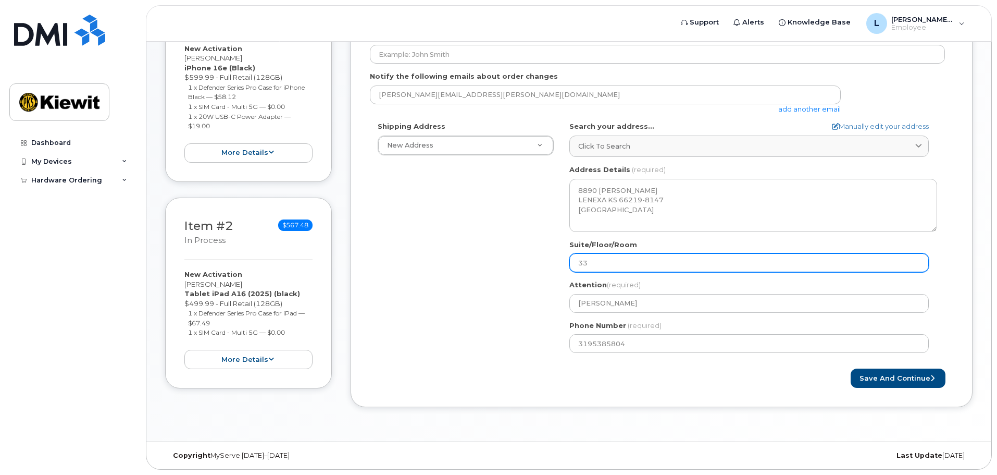
select select
type input "3"
select select
type input "3."
select select
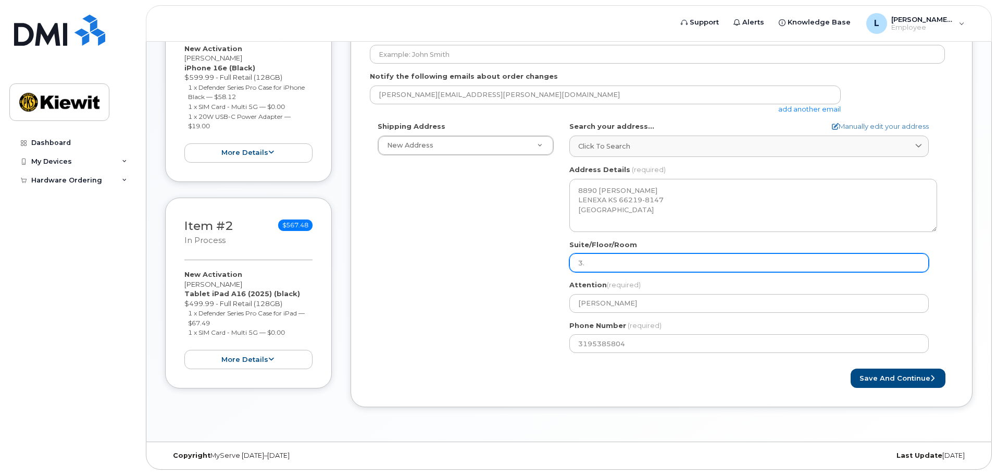
type input "3.3"
select select
type input "3.3."
select select
type input "3.3.c"
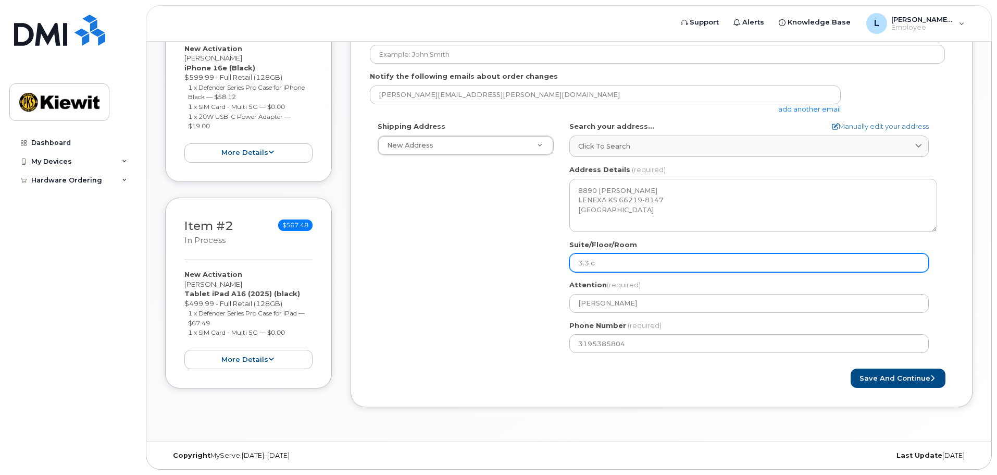
select select
type input "3.3."
select select
type input "3.3.C"
select select
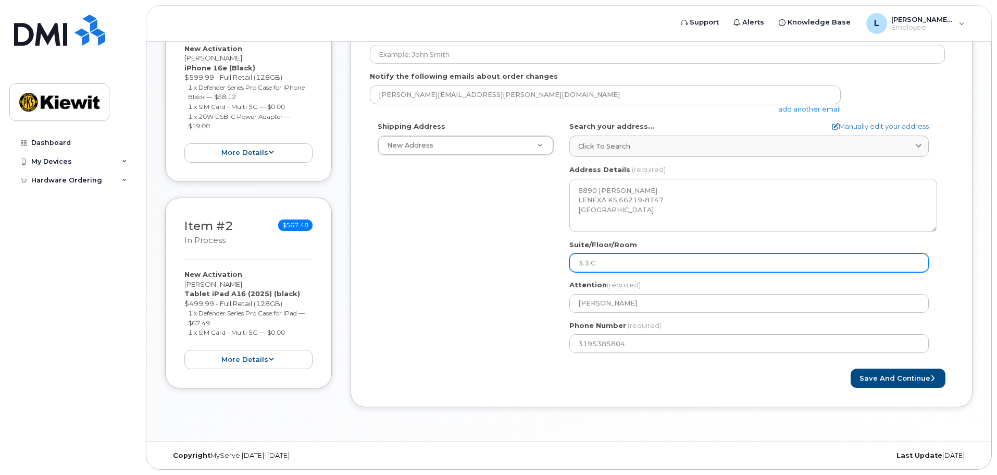
type input "3.3.C."
select select
type input "3.3.C.2"
select select
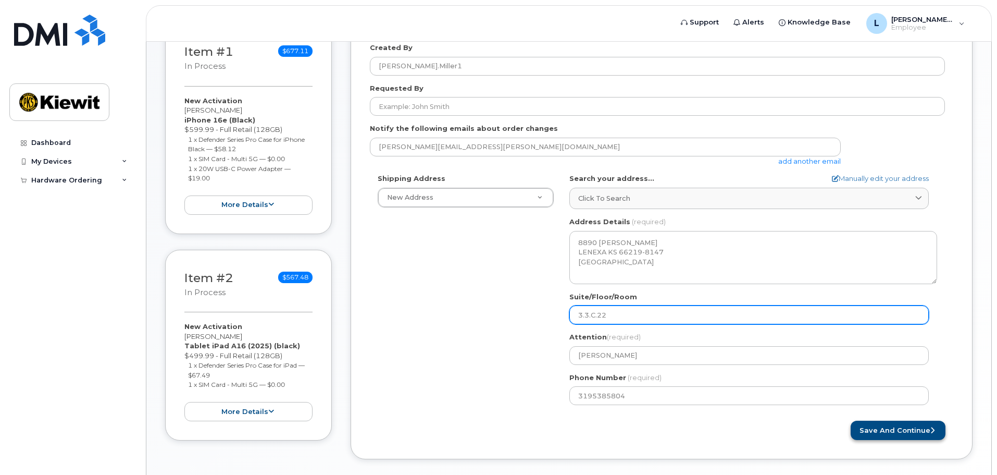
type input "3.3.C.22"
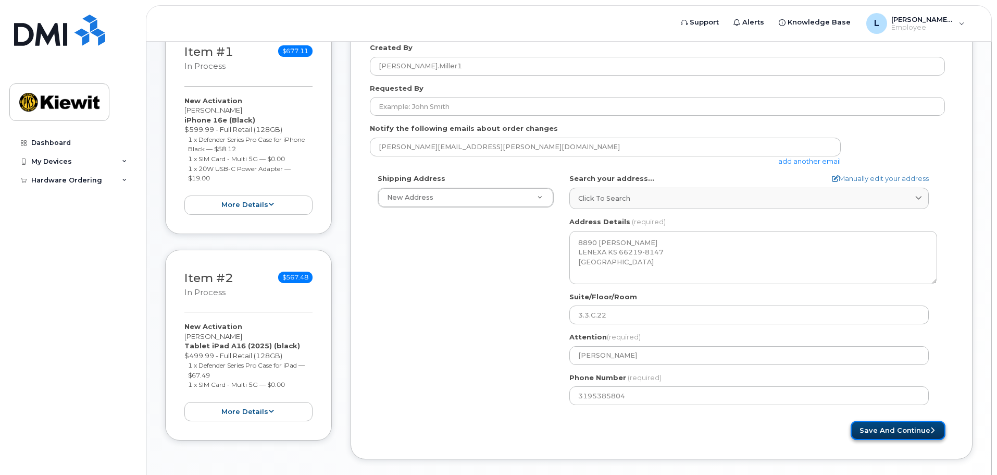
click at [898, 427] on button "Save and Continue" at bounding box center [898, 430] width 95 height 19
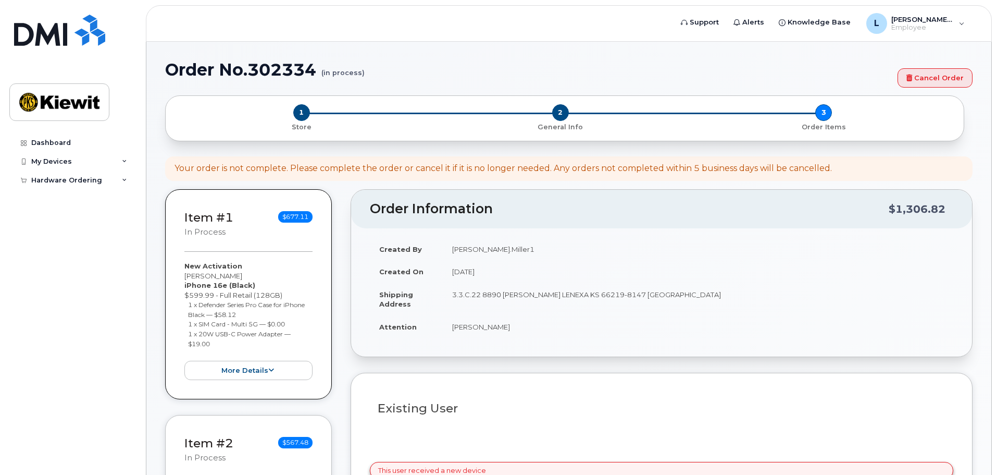
select select
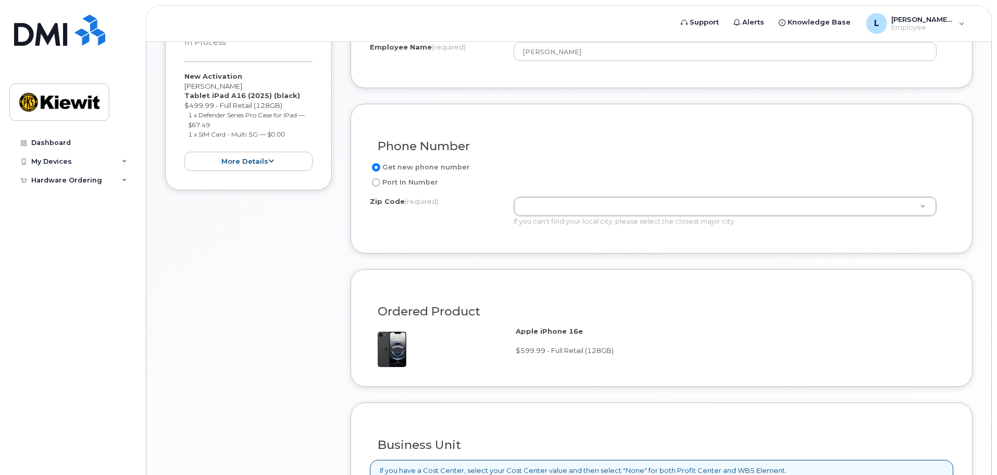
scroll to position [677, 0]
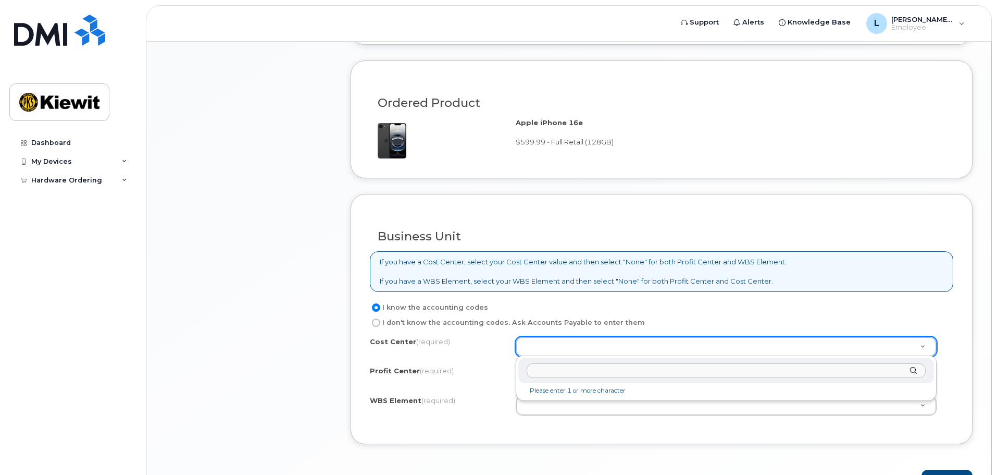
drag, startPoint x: 925, startPoint y: 344, endPoint x: 913, endPoint y: 344, distance: 12.5
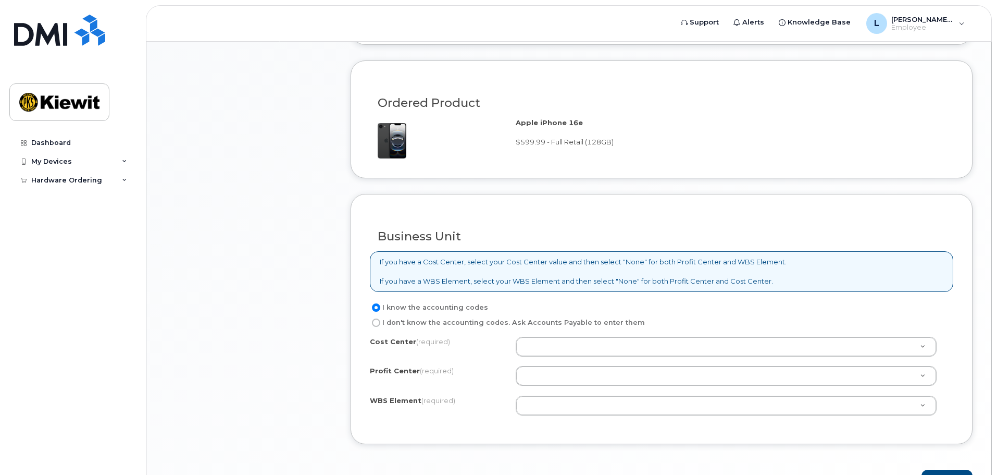
click at [443, 324] on label "I don't know the accounting codes. Ask Accounts Payable to enter them" at bounding box center [507, 322] width 275 height 13
click at [380, 324] on input "I don't know the accounting codes. Ask Accounts Payable to enter them" at bounding box center [376, 322] width 8 height 8
radio input "true"
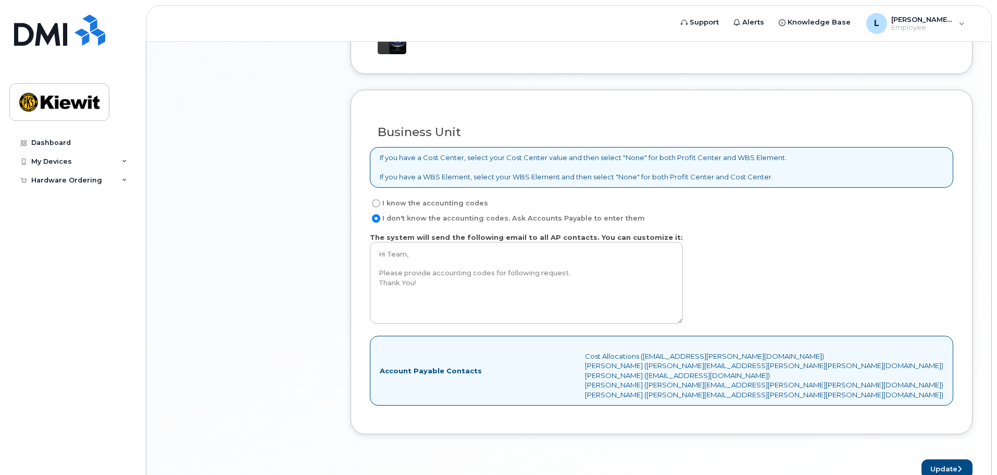
scroll to position [730, 0]
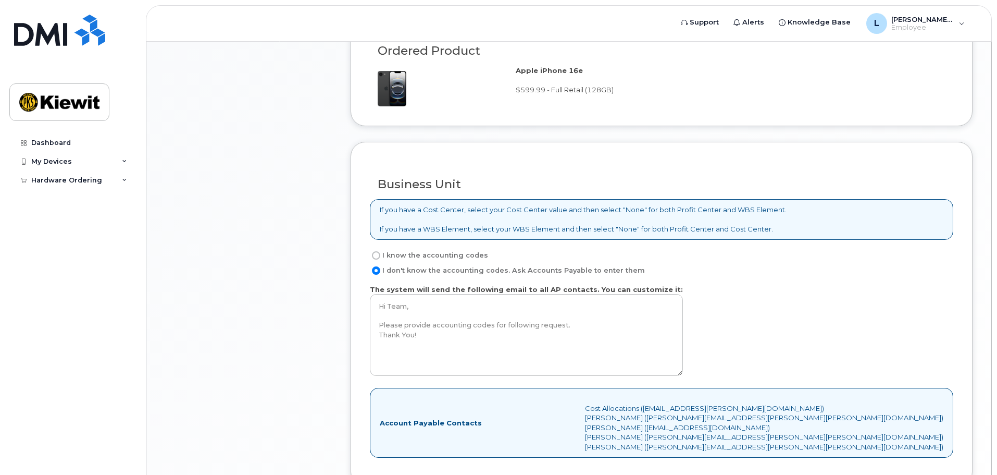
click at [476, 254] on label "I know the accounting codes" at bounding box center [429, 255] width 118 height 13
click at [380, 254] on input "I know the accounting codes" at bounding box center [376, 255] width 8 height 8
radio input "true"
select select
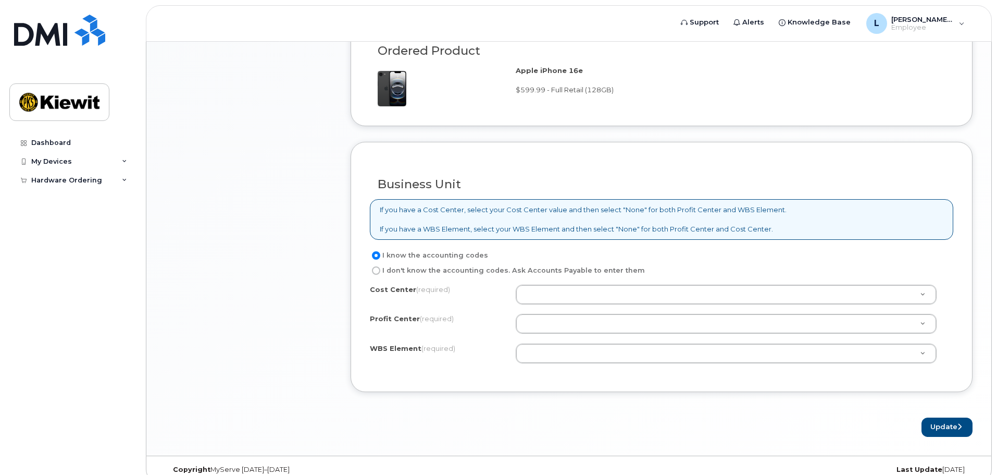
click at [436, 274] on label "I don't know the accounting codes. Ask Accounts Payable to enter them" at bounding box center [507, 270] width 275 height 13
click at [380, 274] on input "I don't know the accounting codes. Ask Accounts Payable to enter them" at bounding box center [376, 270] width 8 height 8
radio input "true"
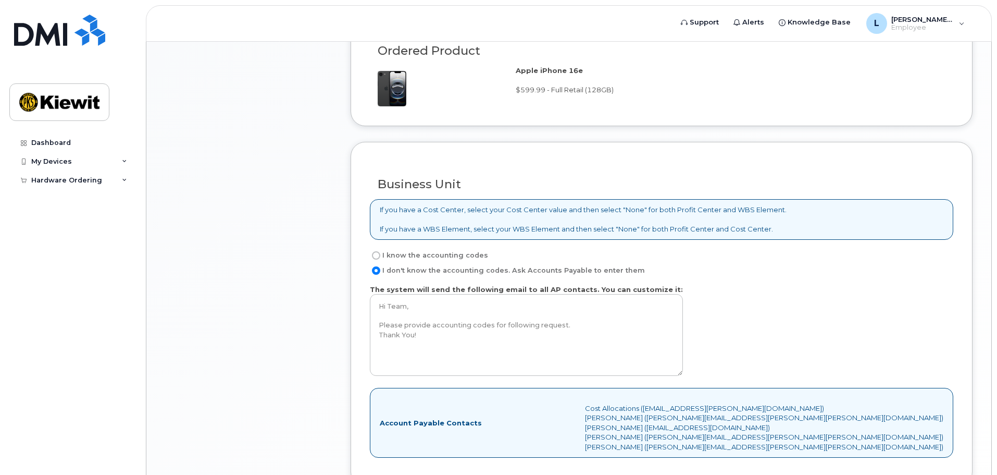
click at [443, 256] on label "I know the accounting codes" at bounding box center [429, 255] width 118 height 13
click at [380, 256] on input "I know the accounting codes" at bounding box center [376, 255] width 8 height 8
radio input "true"
select select
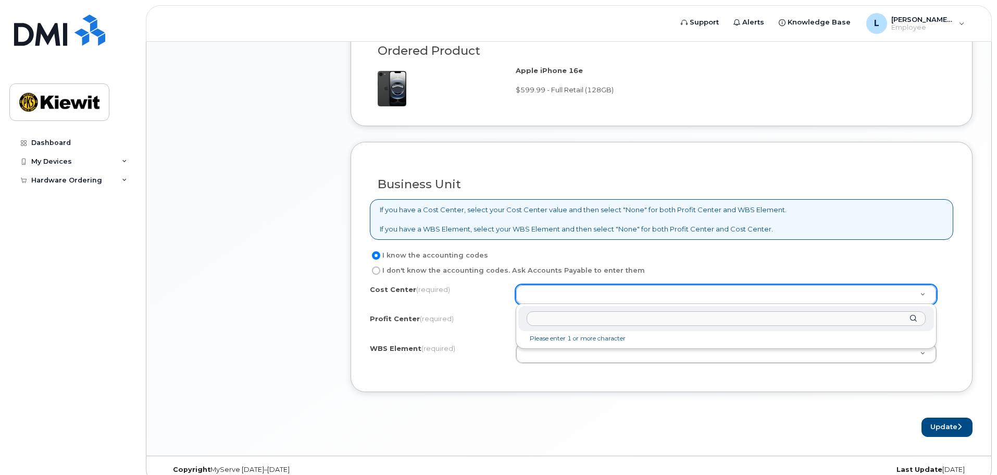
type input "n"
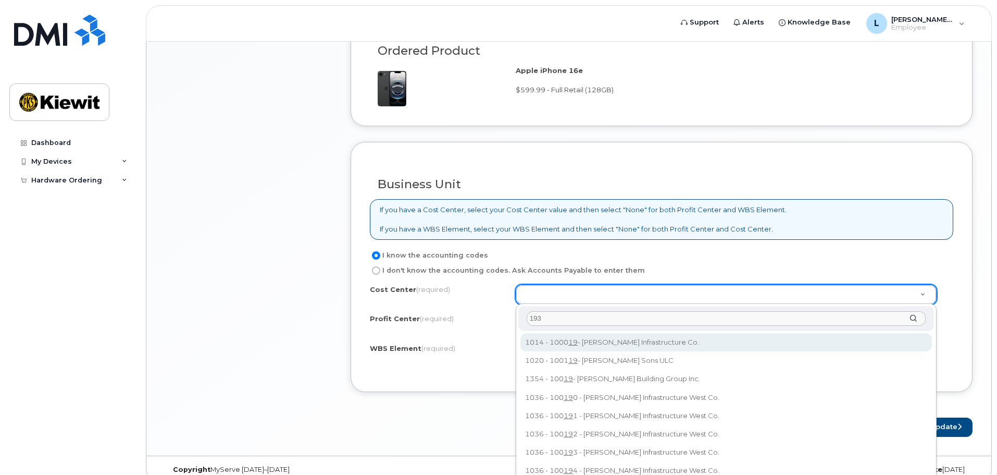
type input "1934"
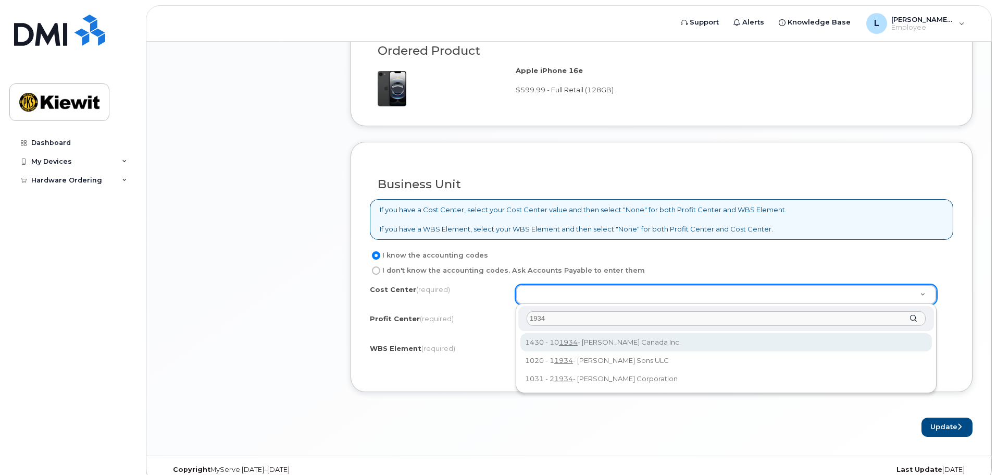
drag, startPoint x: 537, startPoint y: 319, endPoint x: 513, endPoint y: 319, distance: 23.4
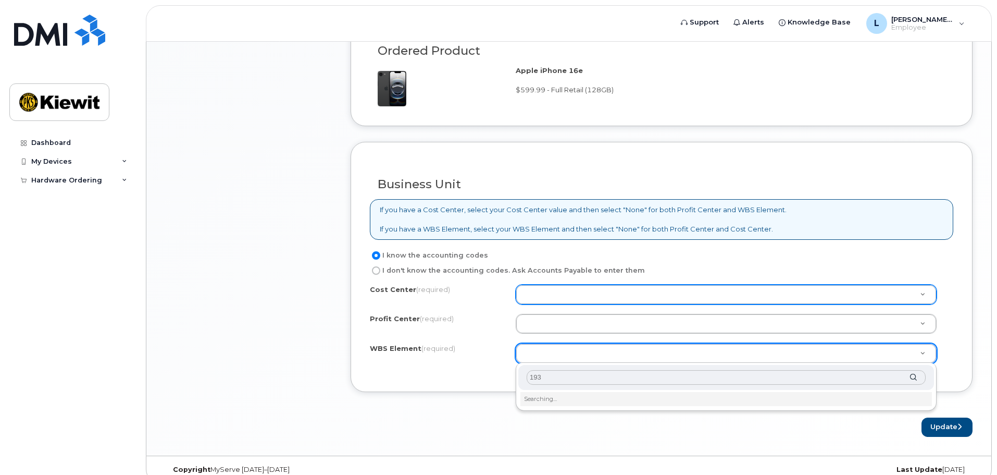
type input "1934"
click at [542, 373] on input "1934" at bounding box center [726, 377] width 399 height 15
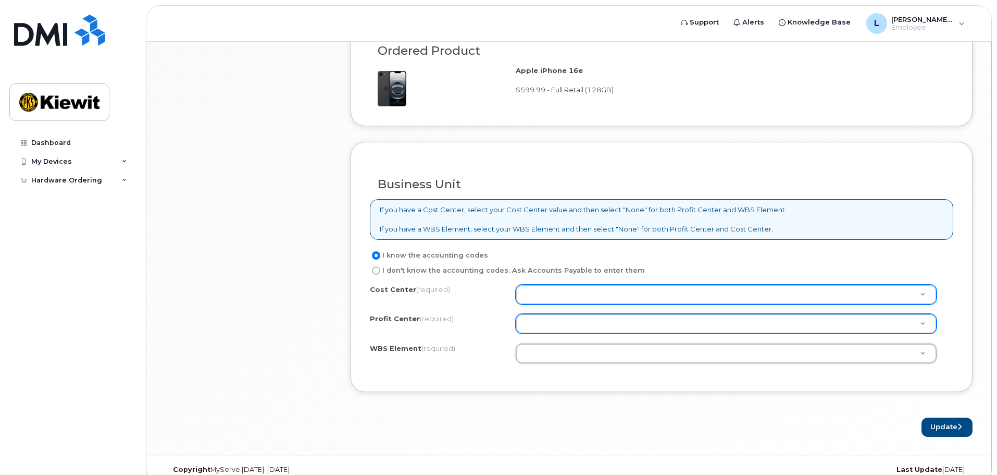
type input "1"
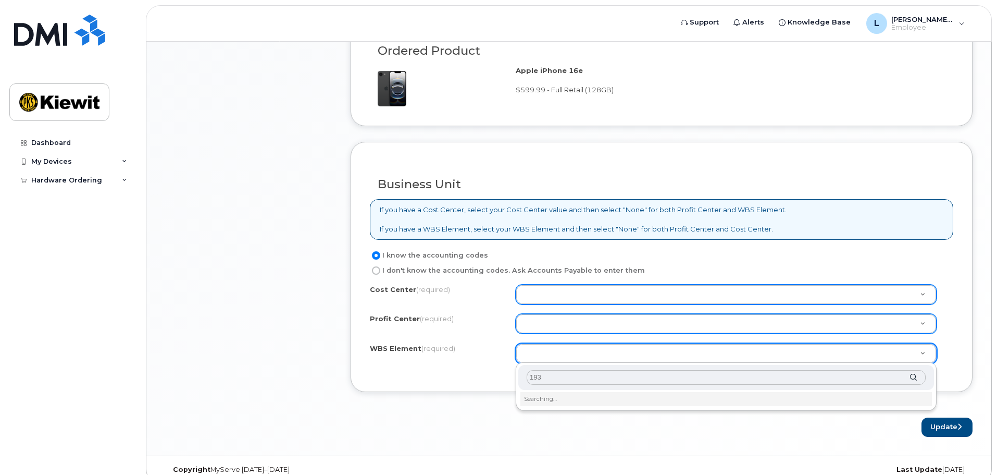
type input "1934"
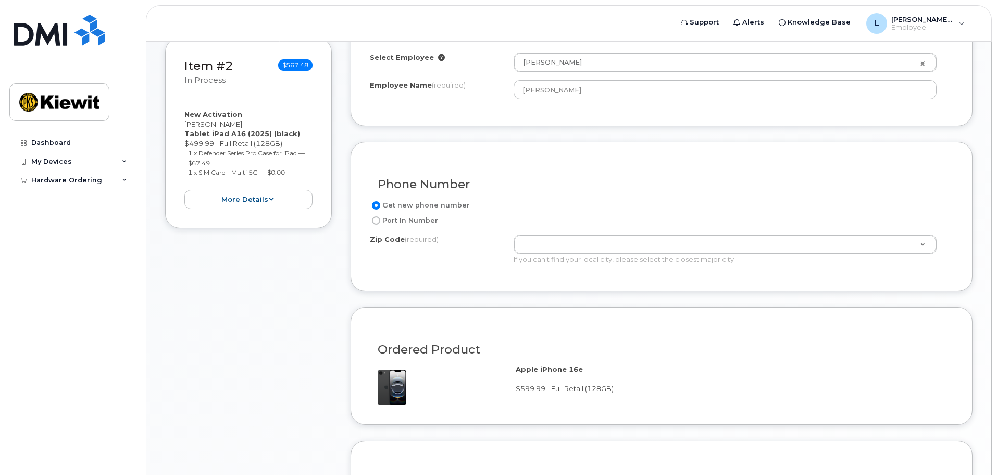
scroll to position [0, 0]
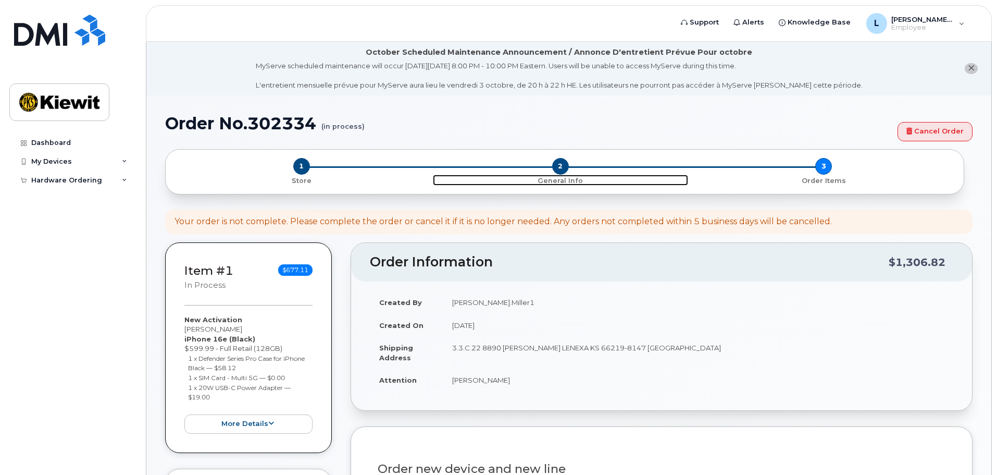
click at [565, 166] on span "2" at bounding box center [560, 166] width 17 height 17
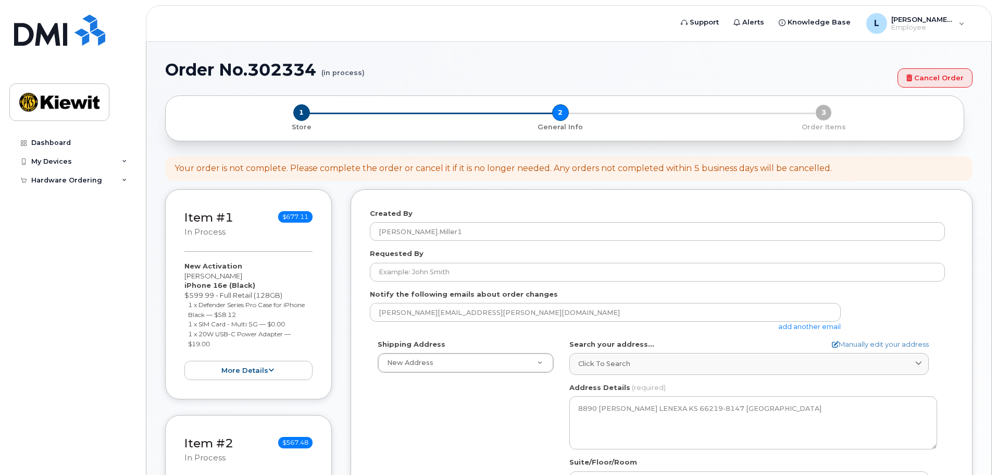
select select
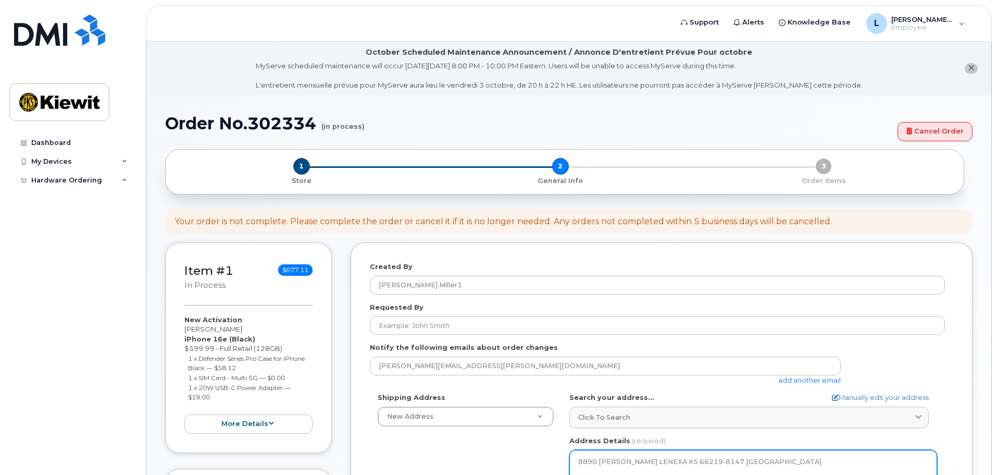
scroll to position [261, 0]
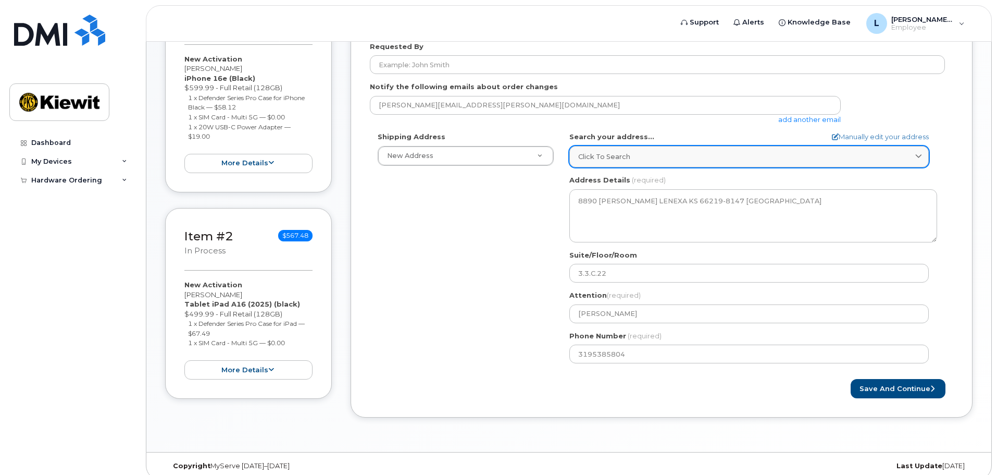
click at [823, 163] on link "Click to search" at bounding box center [750, 156] width 360 height 21
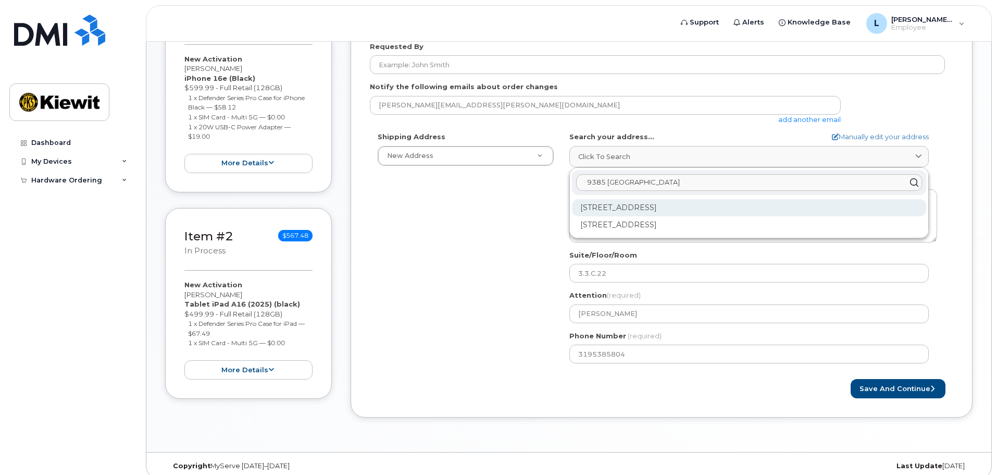
type input "9385 [GEOGRAPHIC_DATA]"
click at [654, 211] on div "[STREET_ADDRESS]" at bounding box center [749, 207] width 354 height 17
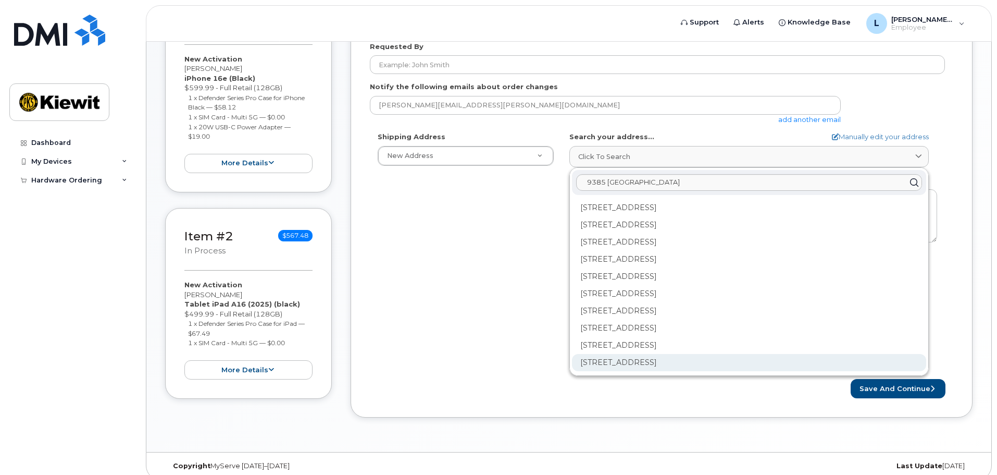
click at [726, 359] on div "[STREET_ADDRESS]" at bounding box center [749, 362] width 354 height 17
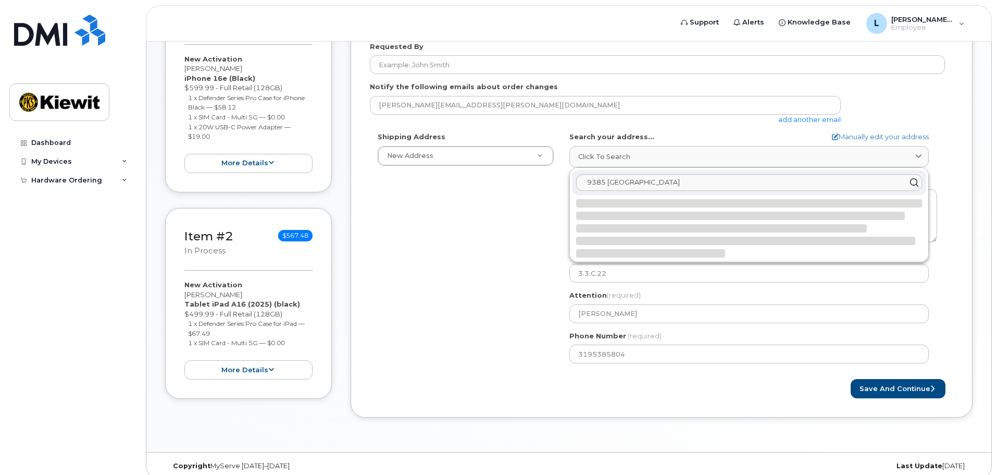
select select
type textarea "[STREET_ADDRESS]"
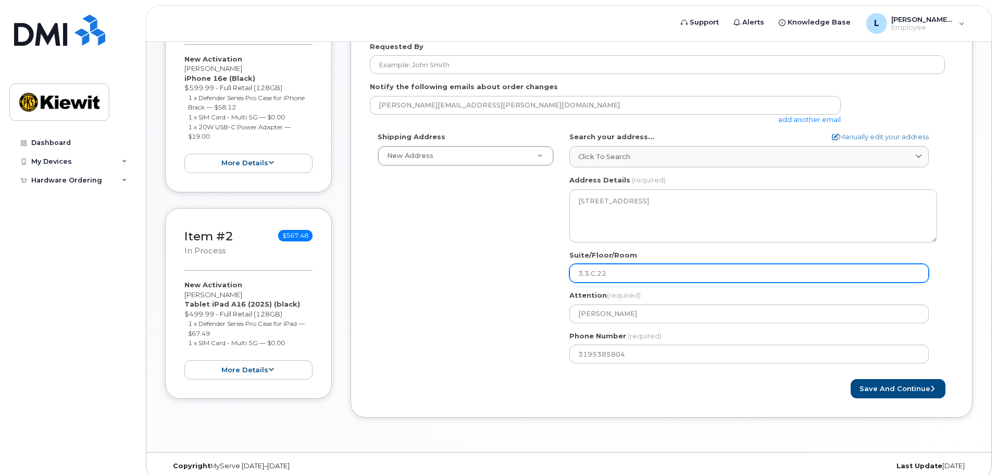
drag, startPoint x: 620, startPoint y: 269, endPoint x: 545, endPoint y: 269, distance: 75.0
click at [545, 269] on div "Shipping Address New Address New Address [STREET_ADDRESS][PERSON_NAME][PERSON_N…" at bounding box center [657, 251] width 575 height 239
select select
type input "a"
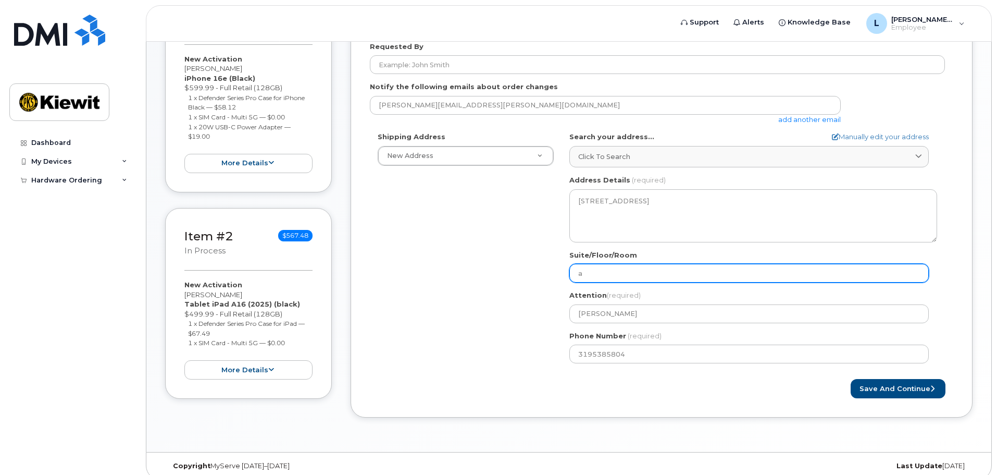
select select
type input "A"
select select
type input "Ap"
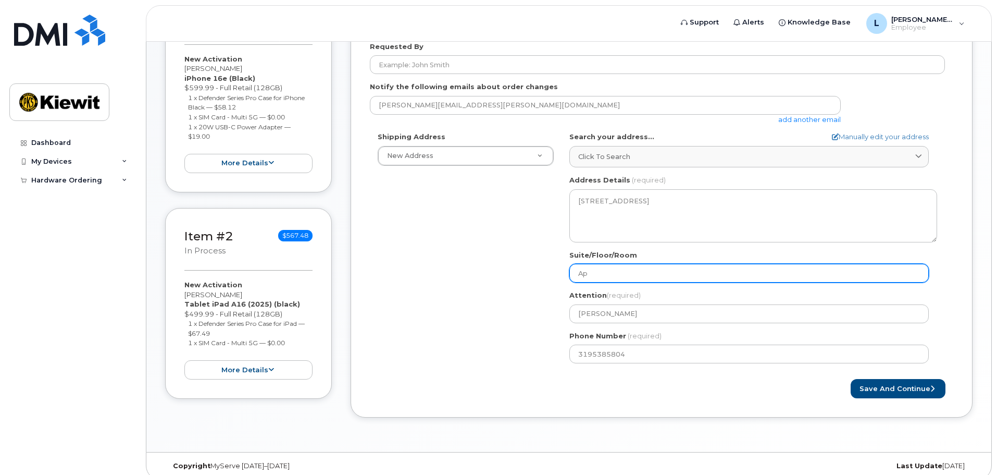
select select
type input "Apt"
select select
type input "Apt 1"
select select
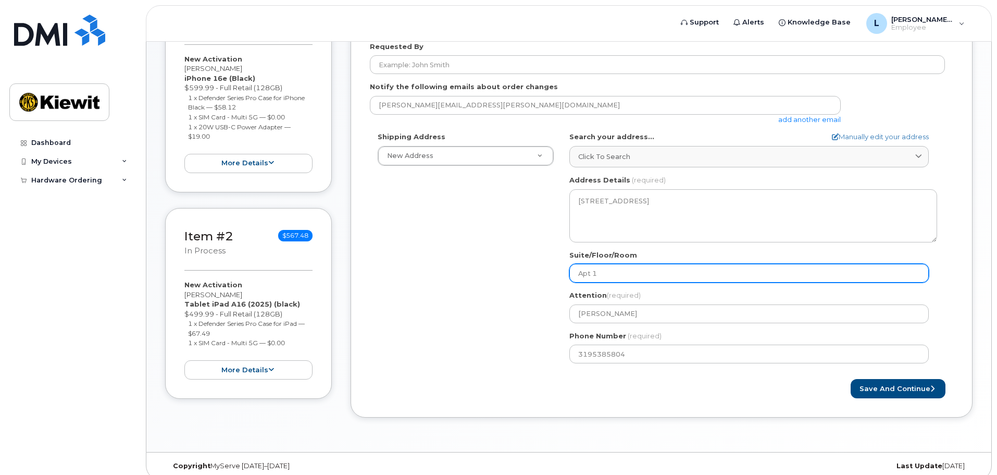
type input "Apt 19"
select select
type input "Apt 192"
select select
type input "Apt 1920"
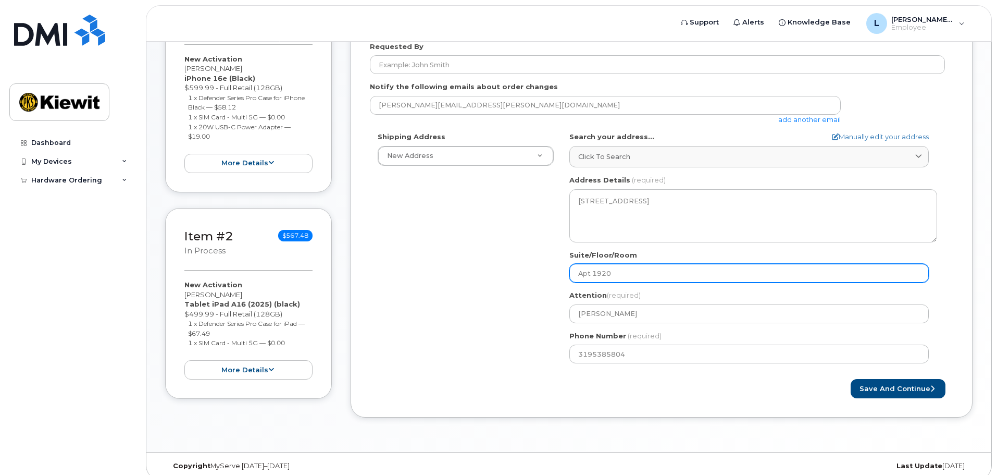
select select
type input "Apt 19204"
drag, startPoint x: 624, startPoint y: 273, endPoint x: 558, endPoint y: 274, distance: 65.7
click at [558, 274] on div "Shipping Address New Address New Address [STREET_ADDRESS][PERSON_NAME][PERSON_N…" at bounding box center [657, 251] width 575 height 239
select select
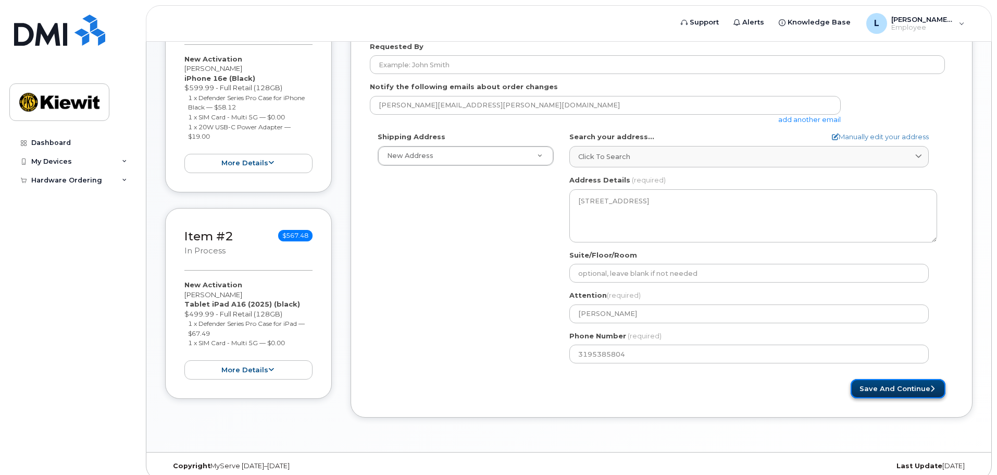
click at [879, 387] on button "Save and Continue" at bounding box center [898, 388] width 95 height 19
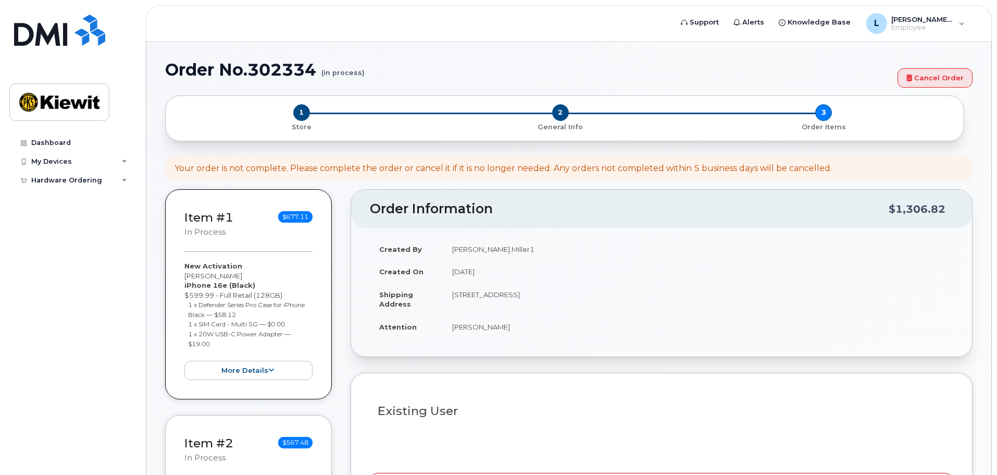
select select
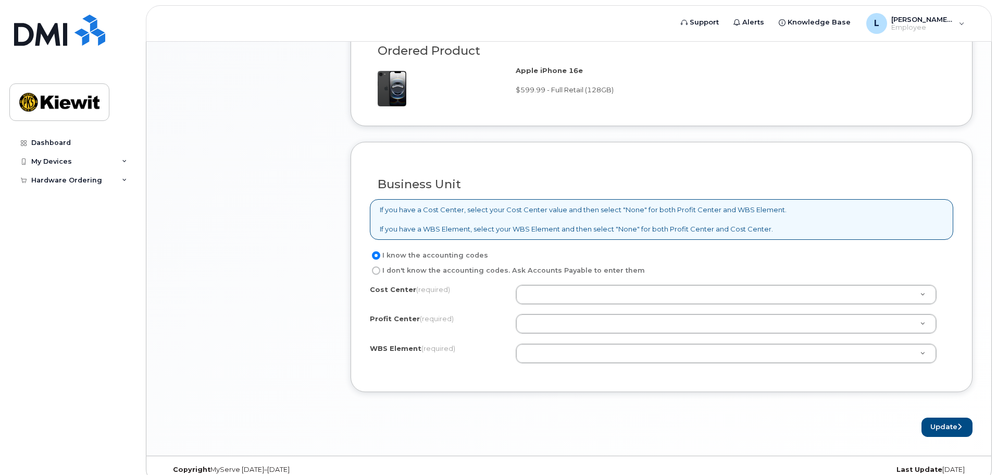
scroll to position [469, 0]
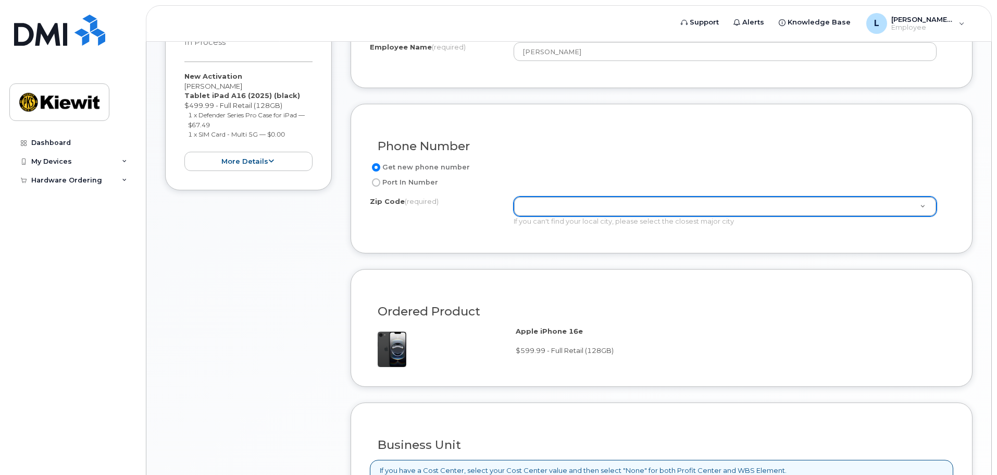
type input "9"
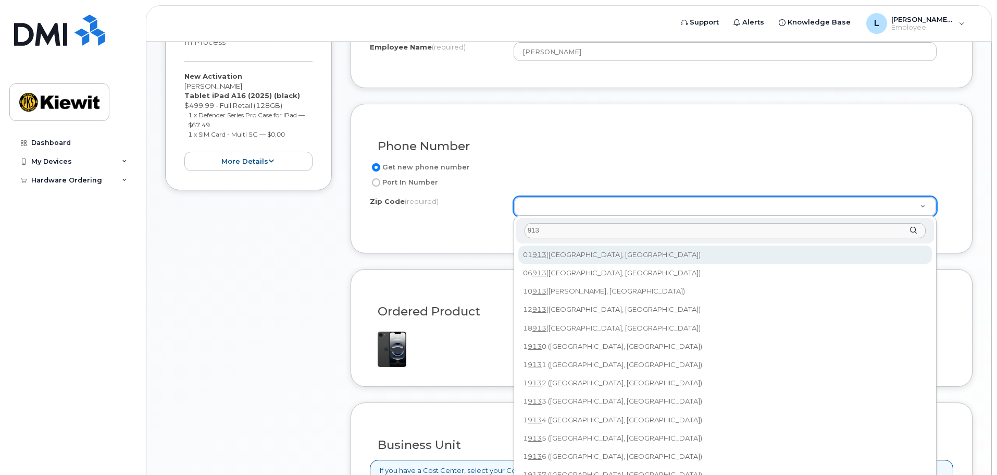
drag, startPoint x: 549, startPoint y: 232, endPoint x: 500, endPoint y: 236, distance: 49.1
click at [500, 236] on body "Support Alerts Knowledge Base [PERSON_NAME].Miller1 Employee English Français S…" at bounding box center [498, 140] width 997 height 1218
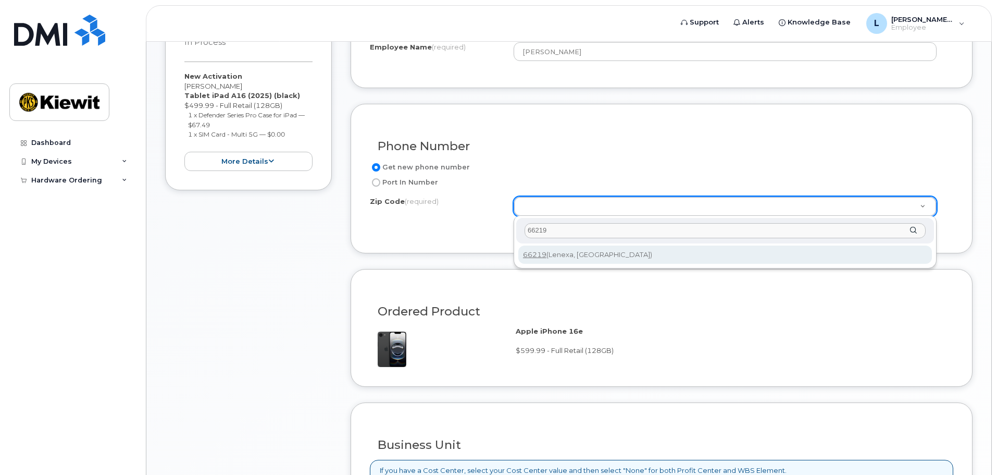
type input "66219"
type input "66219 ([GEOGRAPHIC_DATA], [GEOGRAPHIC_DATA])"
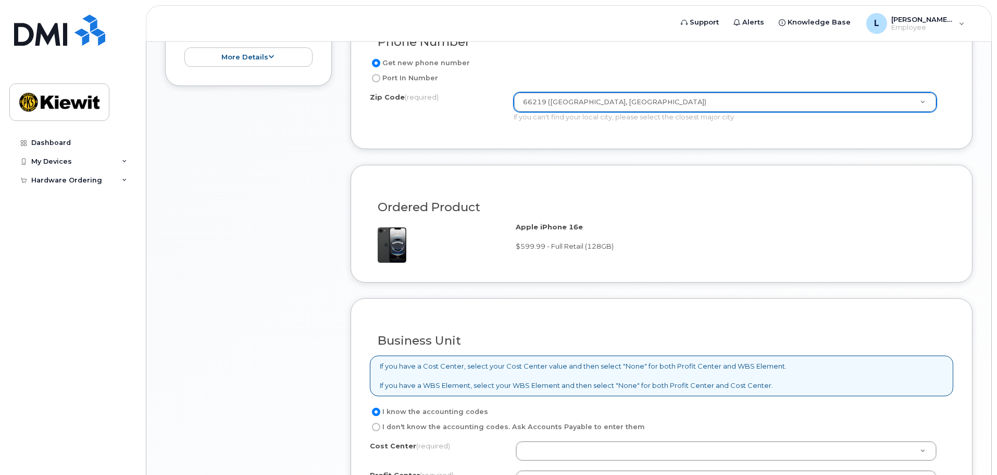
scroll to position [677, 0]
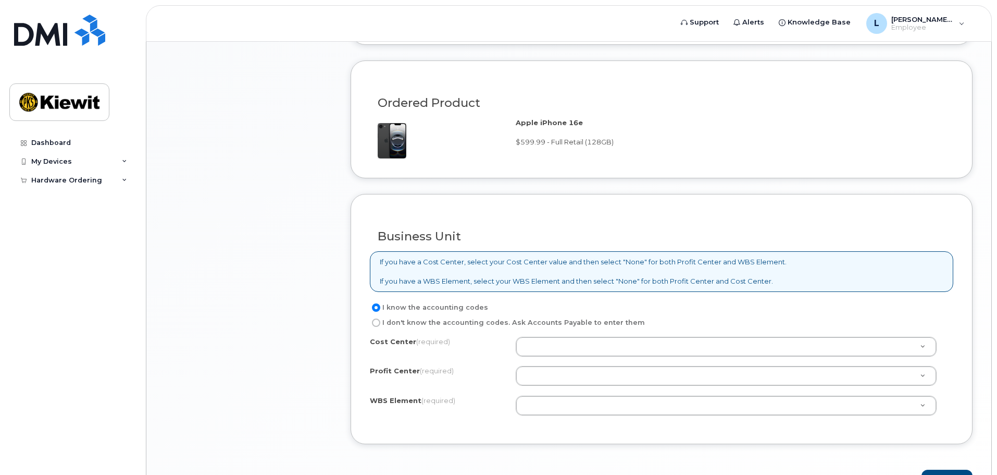
click at [450, 325] on label "I don't know the accounting codes. Ask Accounts Payable to enter them" at bounding box center [507, 322] width 275 height 13
click at [380, 325] on input "I don't know the accounting codes. Ask Accounts Payable to enter them" at bounding box center [376, 322] width 8 height 8
radio input "true"
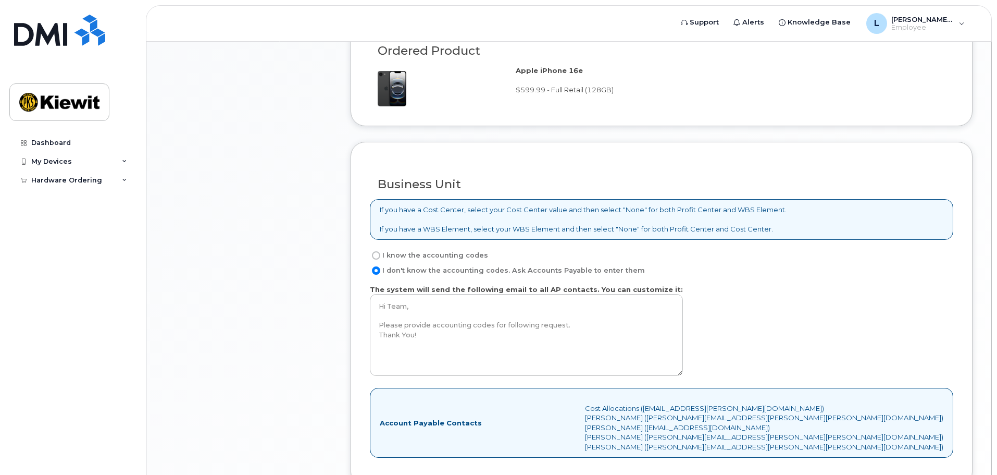
scroll to position [837, 0]
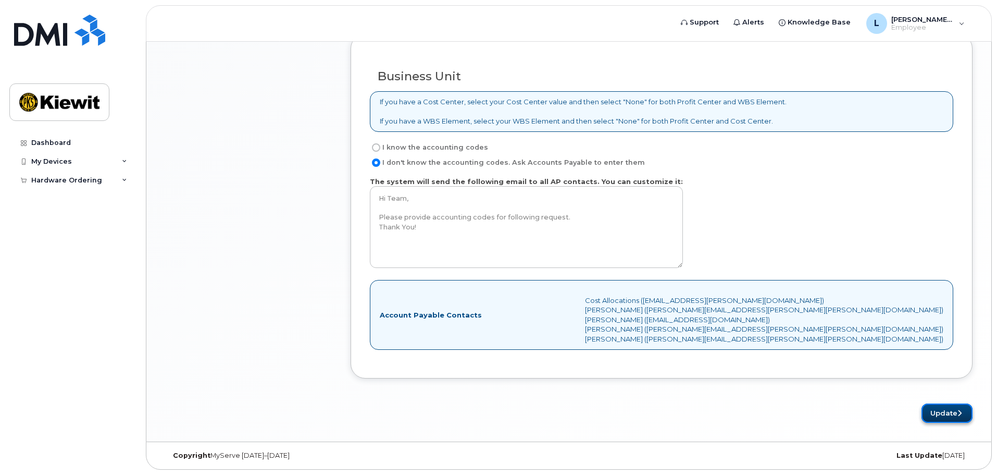
click at [937, 410] on button "Update" at bounding box center [947, 412] width 51 height 19
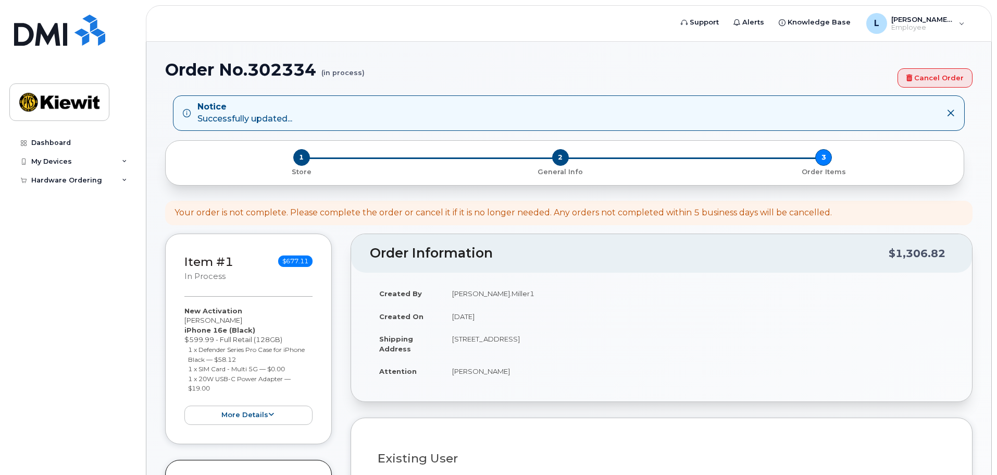
select select
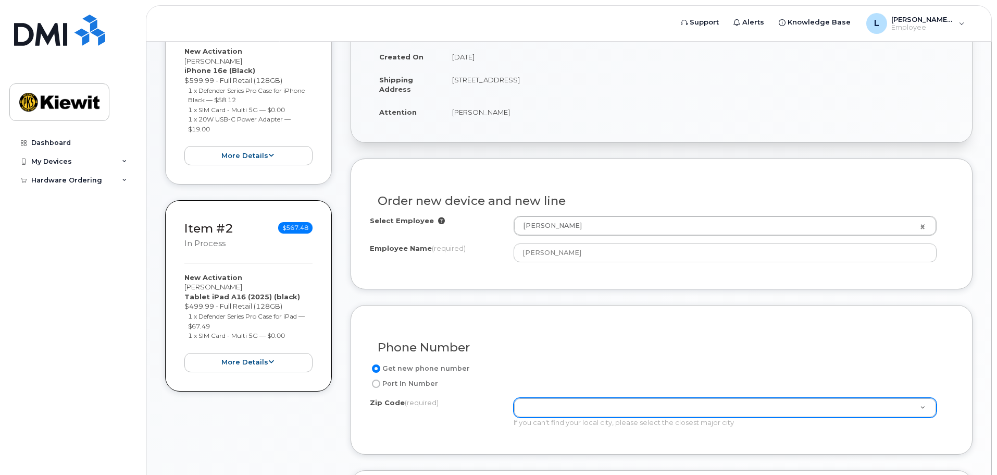
scroll to position [469, 0]
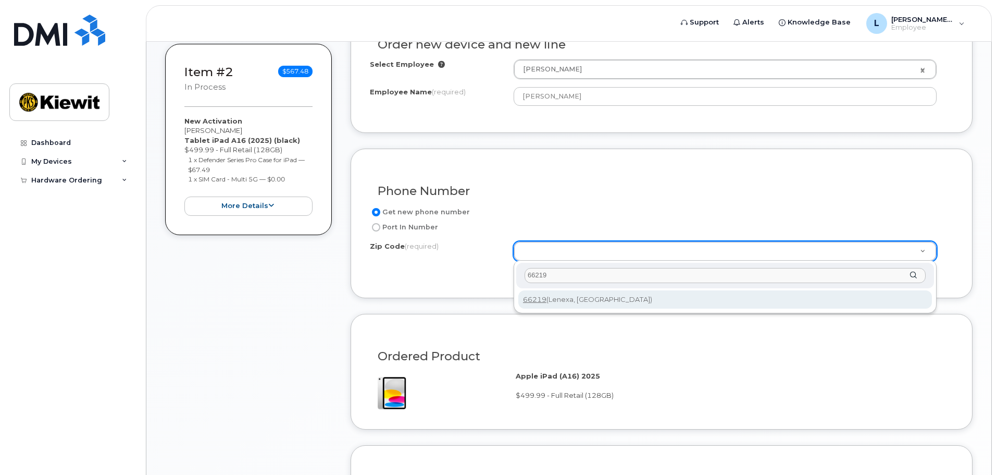
type input "66219"
type input "66219 (Lenexa, KS)"
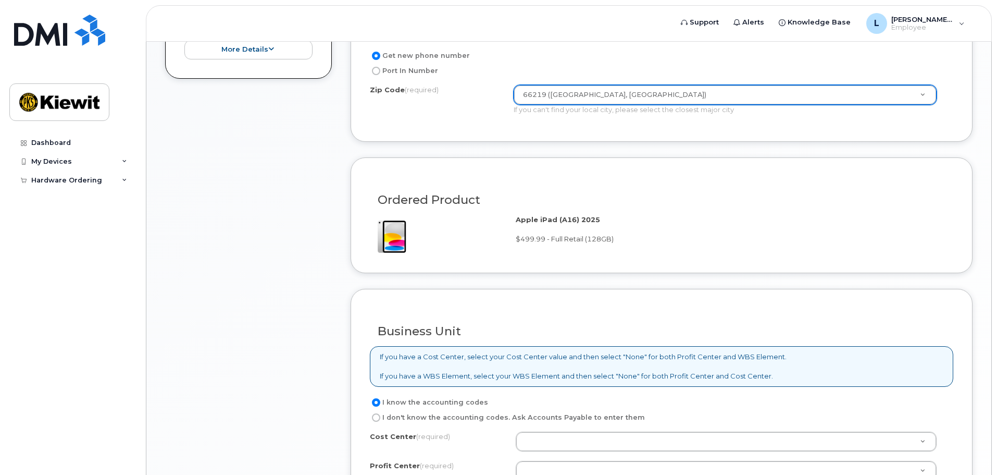
scroll to position [677, 0]
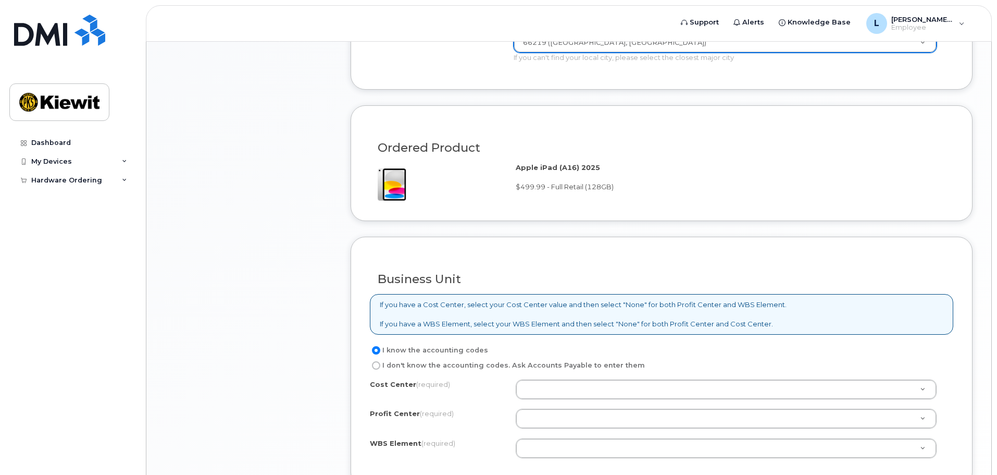
click at [494, 362] on label "I don't know the accounting codes. Ask Accounts Payable to enter them" at bounding box center [507, 365] width 275 height 13
click at [380, 362] on input "I don't know the accounting codes. Ask Accounts Payable to enter them" at bounding box center [376, 365] width 8 height 8
radio input "true"
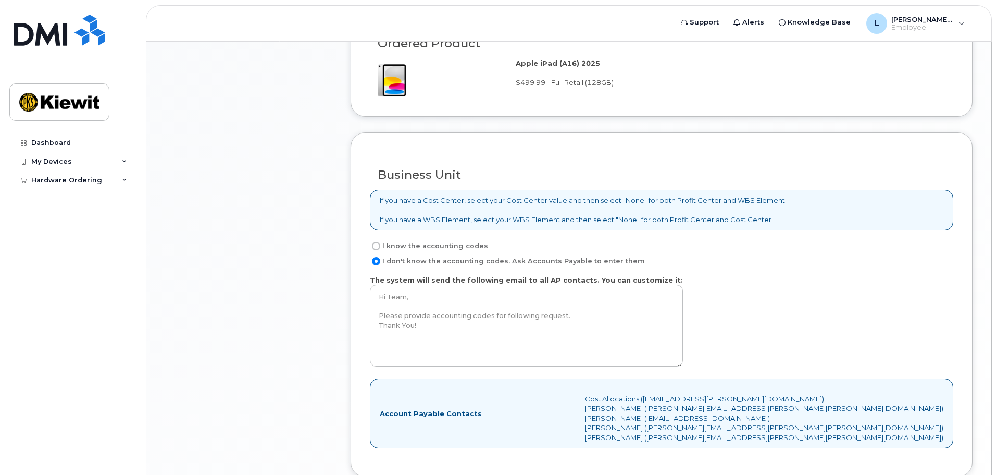
scroll to position [880, 0]
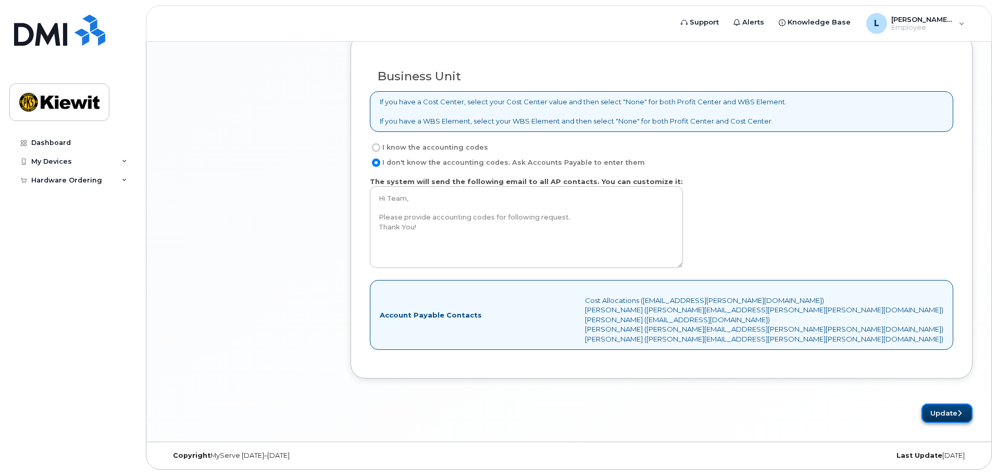
click at [939, 410] on button "Update" at bounding box center [947, 412] width 51 height 19
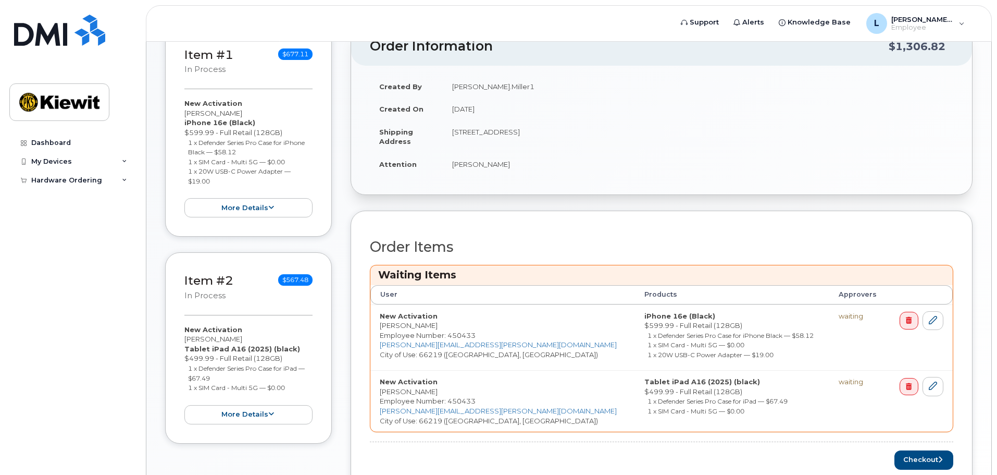
scroll to position [342, 0]
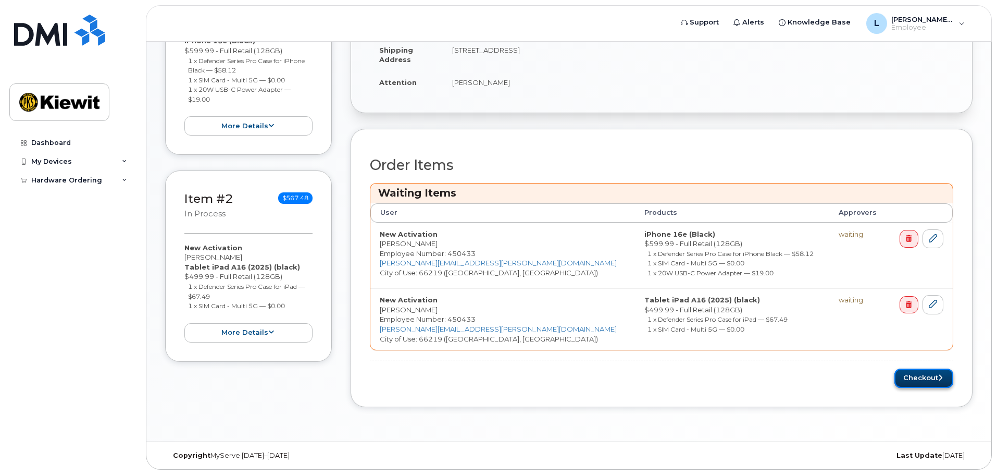
click at [933, 377] on button "Checkout" at bounding box center [924, 377] width 59 height 19
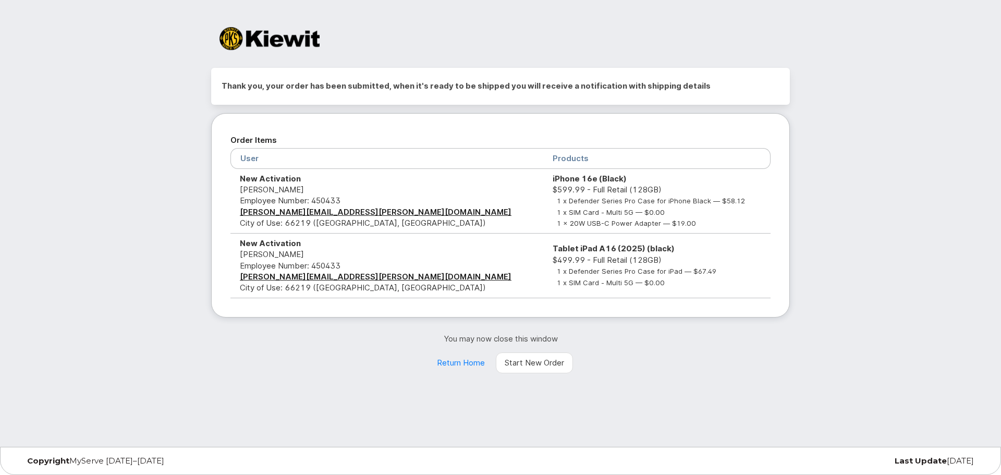
click at [898, 366] on div "Thank you, your order has been submitted, when it's ready to be shipped you wil…" at bounding box center [500, 223] width 1001 height 447
click at [456, 358] on link "Return Home" at bounding box center [461, 362] width 66 height 21
